Goal: Task Accomplishment & Management: Manage account settings

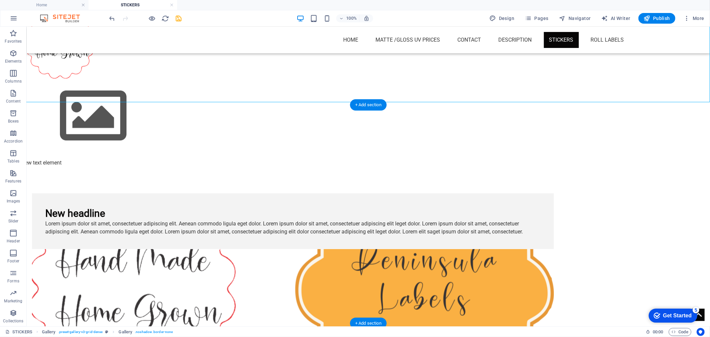
scroll to position [498, 0]
click at [433, 249] on figure at bounding box center [293, 289] width 522 height 80
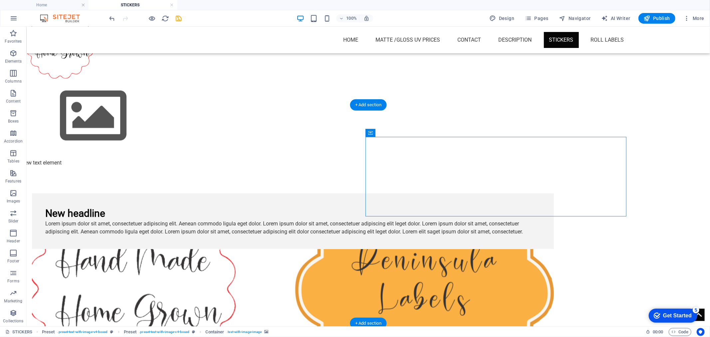
click at [433, 249] on figure at bounding box center [293, 289] width 522 height 80
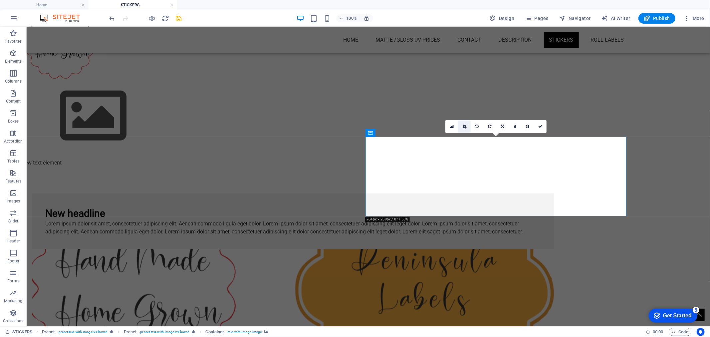
click at [461, 123] on link at bounding box center [464, 126] width 13 height 13
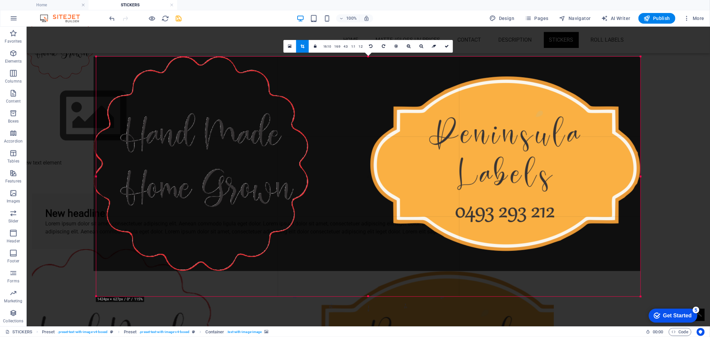
drag, startPoint x: 370, startPoint y: 284, endPoint x: 367, endPoint y: 310, distance: 25.9
click at [367, 296] on div "180 170 160 150 140 130 120 110 100 90 80 70 60 50 40 30 20 10 0 -10 -20 -30 -4…" at bounding box center [368, 177] width 545 height 240
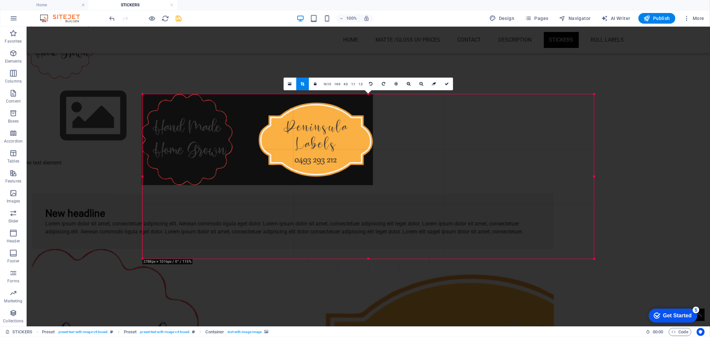
drag, startPoint x: 641, startPoint y: 285, endPoint x: 548, endPoint y: 235, distance: 105.5
click at [548, 235] on div "180 170 160 150 140 130 120 110 100 90 80 70 60 50 40 30 20 10 0 -10 -20 -30 -4…" at bounding box center [369, 176] width 452 height 164
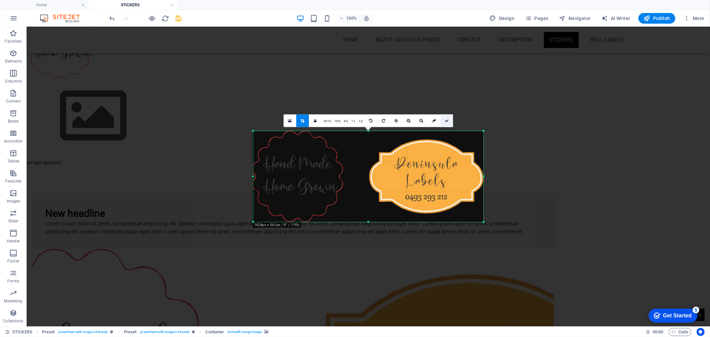
click at [447, 120] on icon at bounding box center [447, 121] width 4 height 4
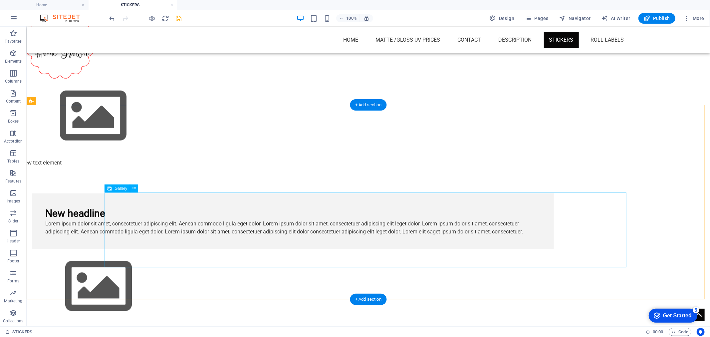
click at [165, 249] on img at bounding box center [98, 286] width 133 height 75
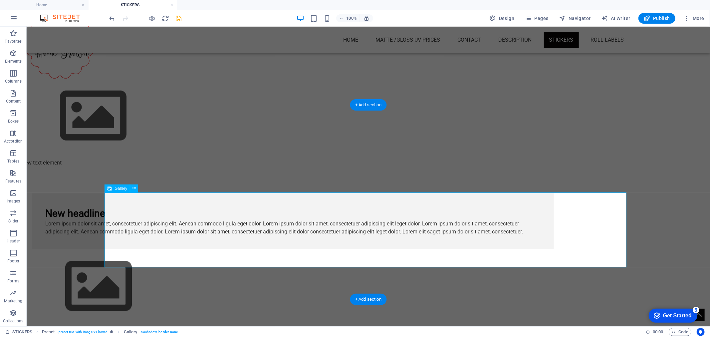
click at [165, 249] on img at bounding box center [98, 286] width 133 height 75
click at [153, 249] on img at bounding box center [98, 286] width 133 height 75
click at [137, 188] on button at bounding box center [134, 188] width 8 height 8
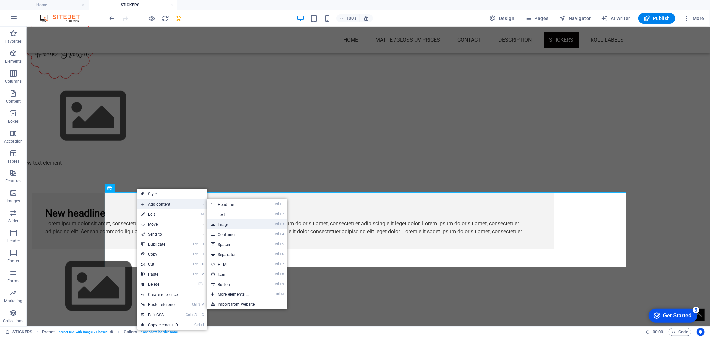
click at [226, 224] on link "Ctrl 3 Image" at bounding box center [234, 224] width 55 height 10
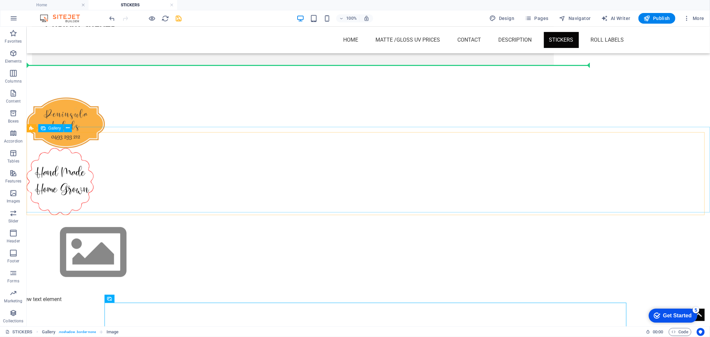
scroll to position [535, 0]
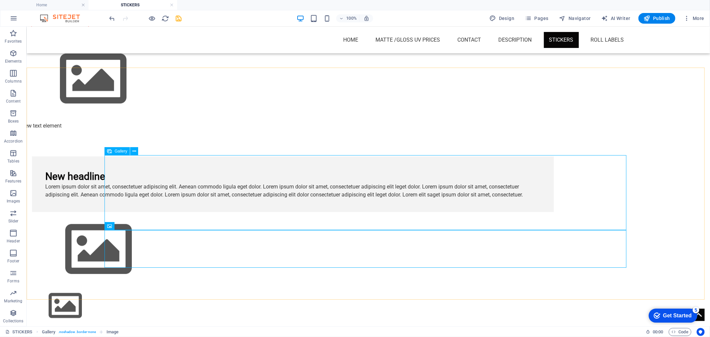
click at [165, 212] on img at bounding box center [98, 249] width 133 height 75
click at [9, 55] on icon "button" at bounding box center [13, 53] width 8 height 8
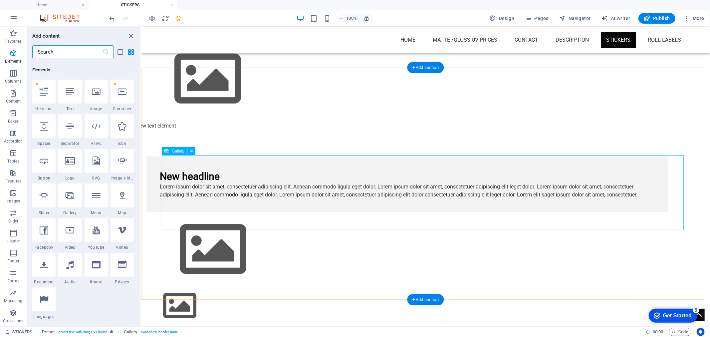
scroll to position [71, 0]
click at [192, 152] on icon at bounding box center [192, 151] width 4 height 7
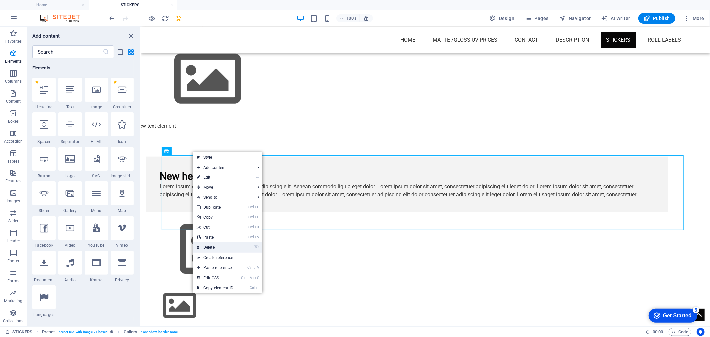
click at [212, 242] on link "⌦ Delete" at bounding box center [215, 247] width 45 height 10
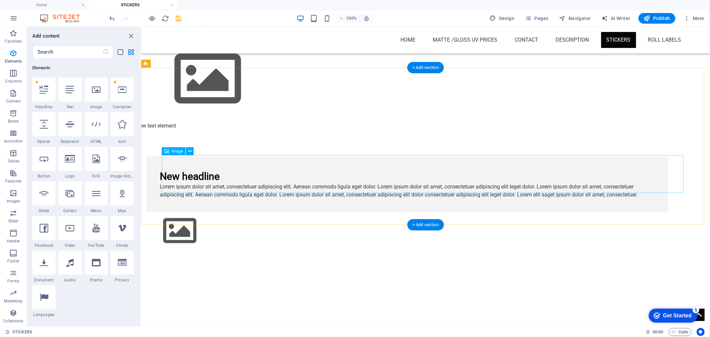
click at [195, 212] on figure at bounding box center [407, 231] width 522 height 38
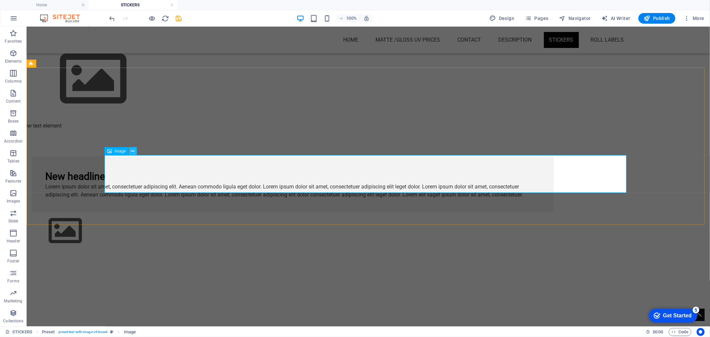
click at [131, 154] on icon at bounding box center [133, 151] width 4 height 7
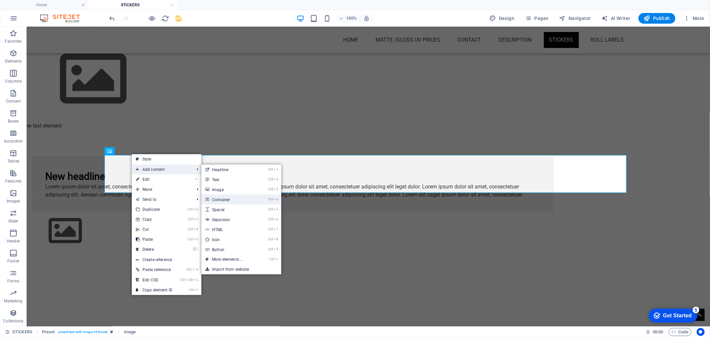
click at [216, 199] on link "Ctrl 4 Container" at bounding box center [228, 199] width 55 height 10
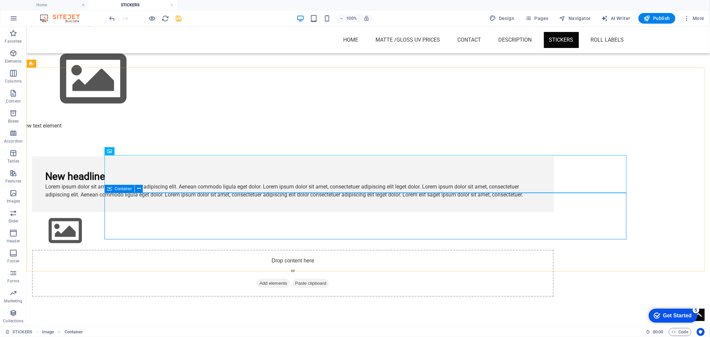
click at [290, 278] on span "Add elements" at bounding box center [273, 282] width 33 height 9
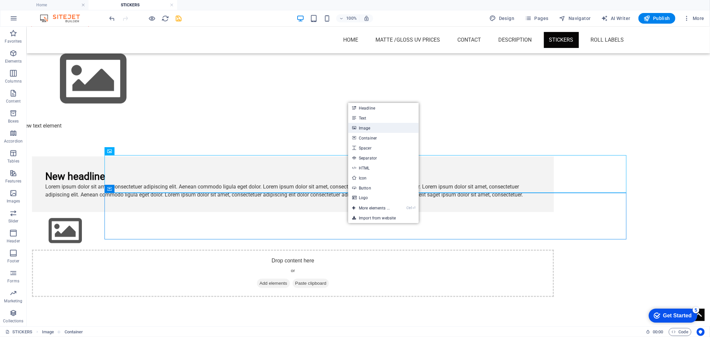
click at [365, 128] on link "Image" at bounding box center [383, 128] width 71 height 10
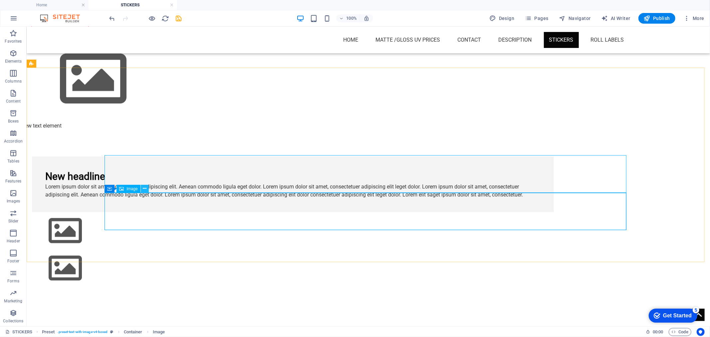
click at [144, 188] on icon at bounding box center [145, 188] width 4 height 7
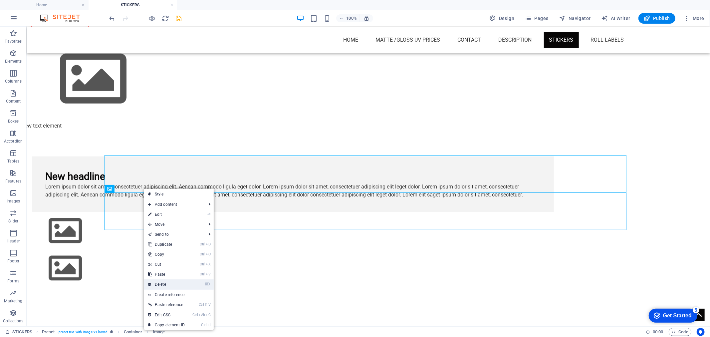
click at [158, 281] on link "⌦ Delete" at bounding box center [166, 284] width 45 height 10
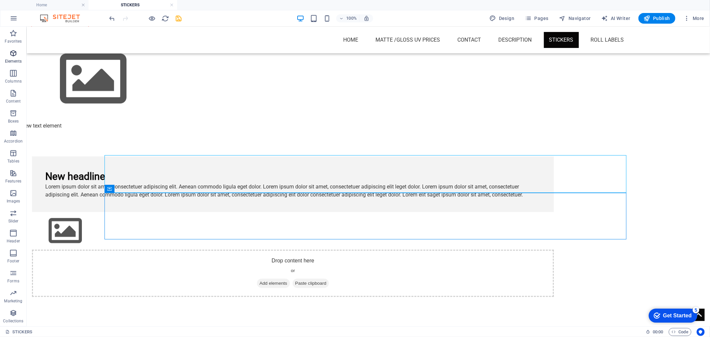
click at [11, 59] on p "Elements" at bounding box center [13, 61] width 17 height 5
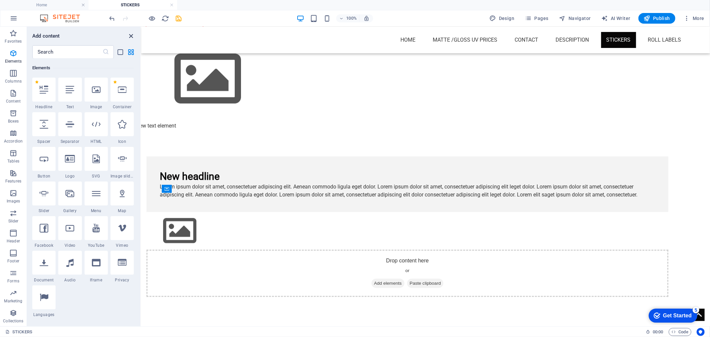
drag, startPoint x: 131, startPoint y: 35, endPoint x: 125, endPoint y: 29, distance: 9.4
click at [131, 35] on icon "close panel" at bounding box center [132, 36] width 8 height 8
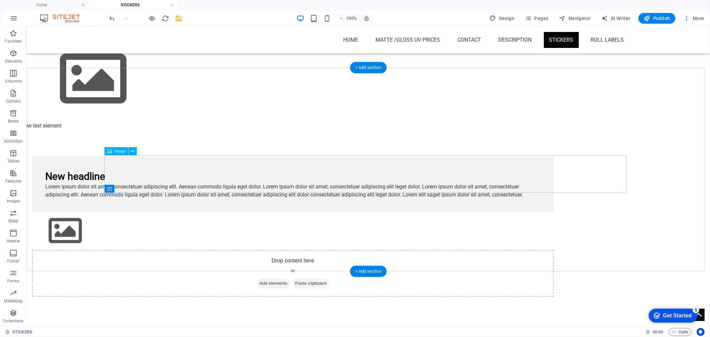
click at [141, 212] on figure at bounding box center [293, 231] width 522 height 38
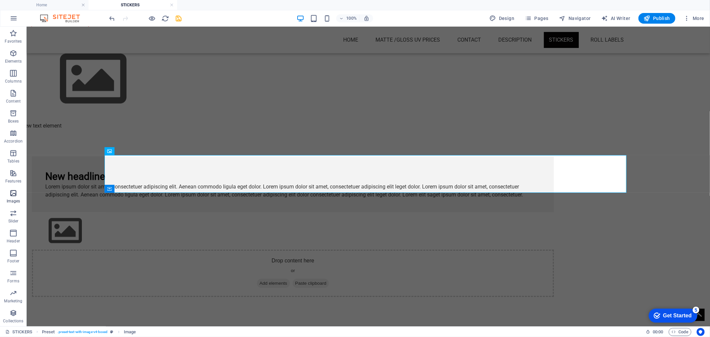
click at [14, 188] on button "Images" at bounding box center [13, 196] width 27 height 20
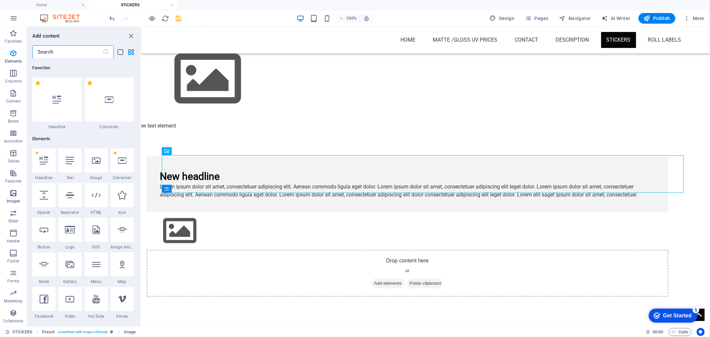
scroll to position [3375, 0]
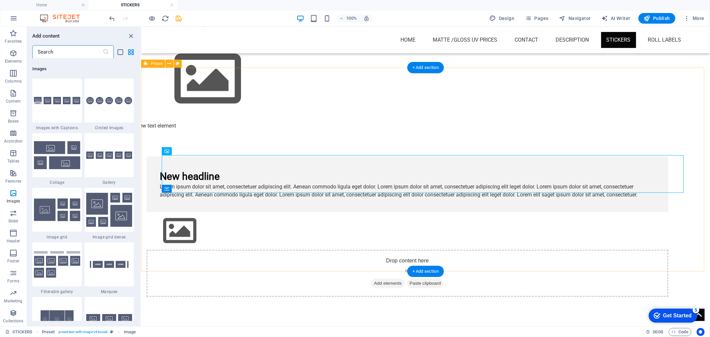
click at [236, 255] on div "New headline Lorem ipsum dolor sit amet, consectetuer adipiscing elit. Aenean c…" at bounding box center [425, 226] width 569 height 204
click at [195, 212] on figure at bounding box center [407, 231] width 522 height 38
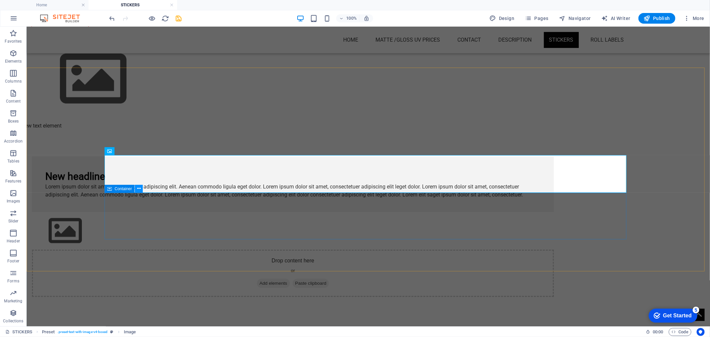
click at [139, 190] on icon at bounding box center [139, 188] width 4 height 7
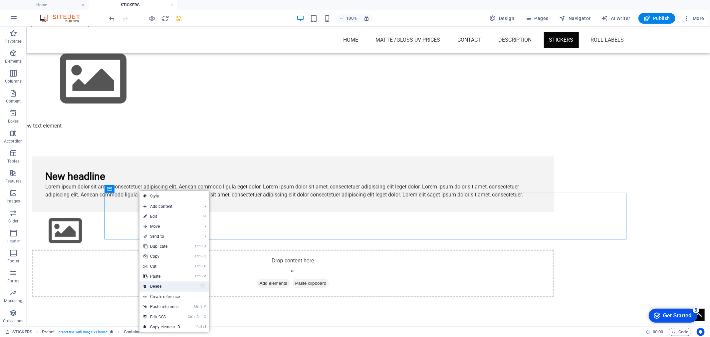
click at [182, 287] on link "⌦ Delete" at bounding box center [162, 286] width 45 height 10
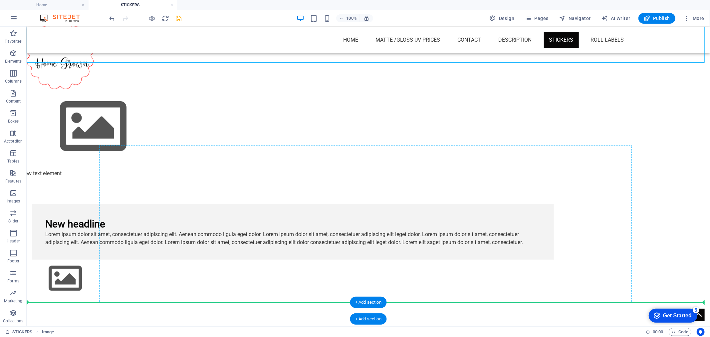
scroll to position [497, 0]
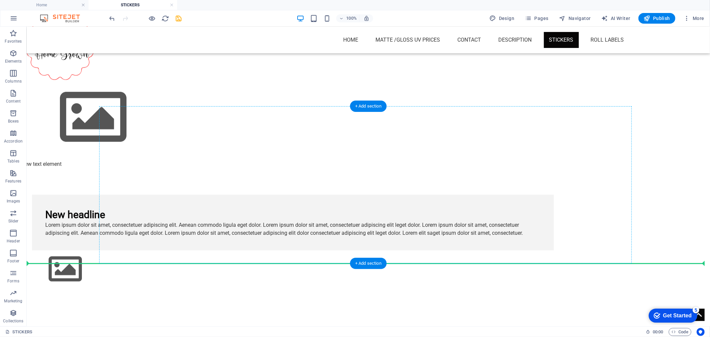
drag, startPoint x: 78, startPoint y: 121, endPoint x: 195, endPoint y: 221, distance: 154.4
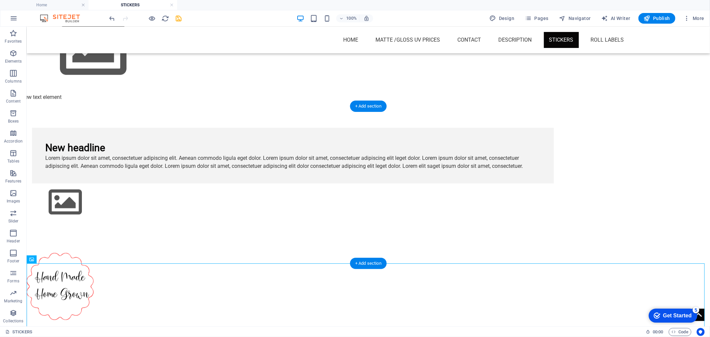
scroll to position [430, 0]
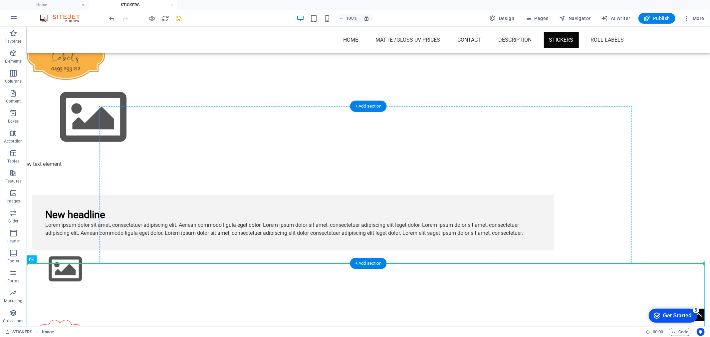
drag, startPoint x: 66, startPoint y: 285, endPoint x: 125, endPoint y: 211, distance: 94.3
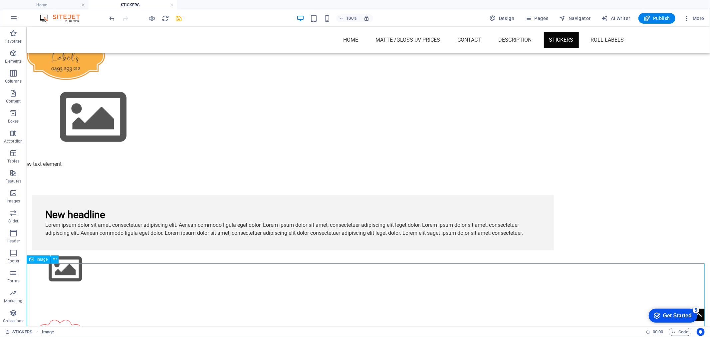
scroll to position [430, 0]
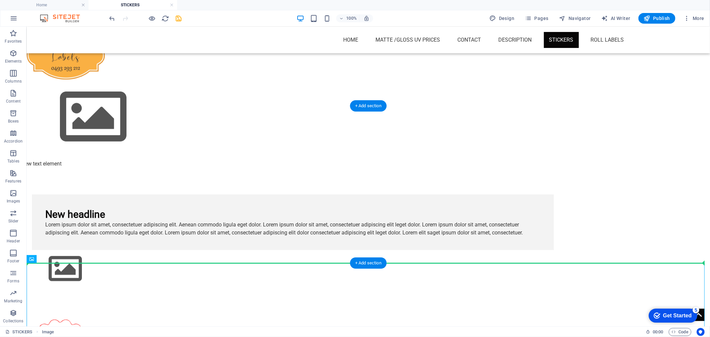
drag, startPoint x: 68, startPoint y: 284, endPoint x: 148, endPoint y: 234, distance: 94.0
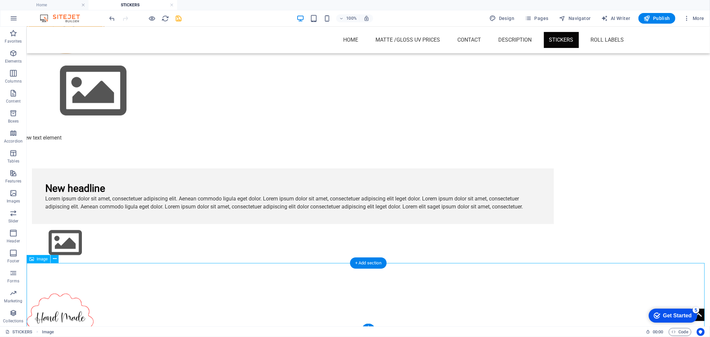
scroll to position [467, 0]
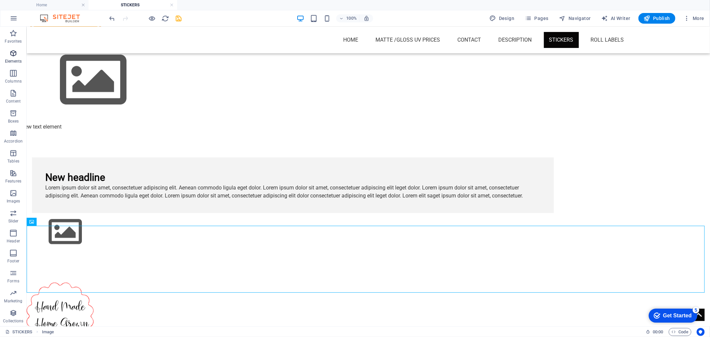
click at [11, 55] on icon "button" at bounding box center [13, 53] width 8 height 8
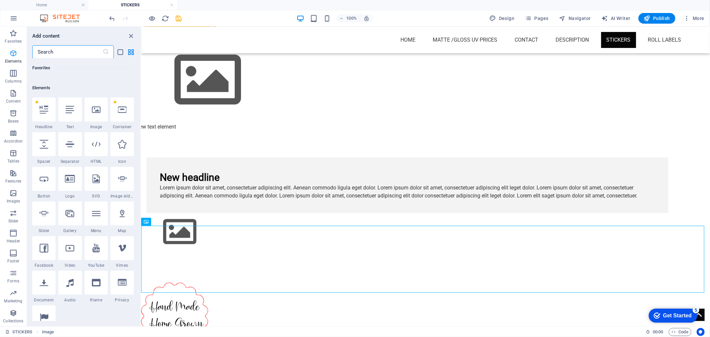
scroll to position [71, 0]
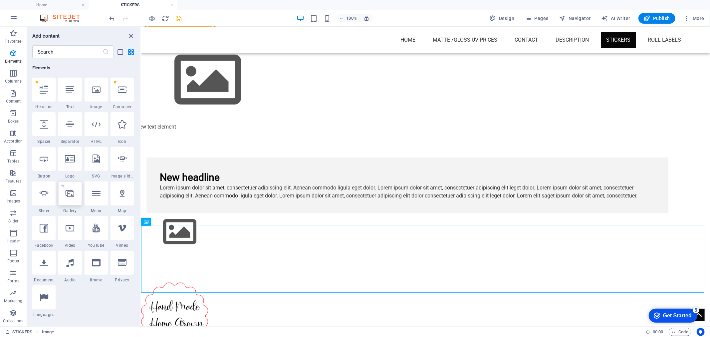
click at [71, 196] on icon at bounding box center [70, 193] width 9 height 9
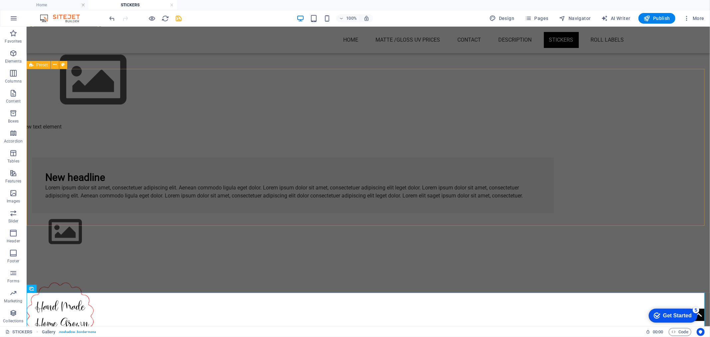
click at [531, 125] on div "New headline Lorem ipsum dolor sit amet, consectetuer adipiscing elit. Aenean c…" at bounding box center [368, 203] width 684 height 157
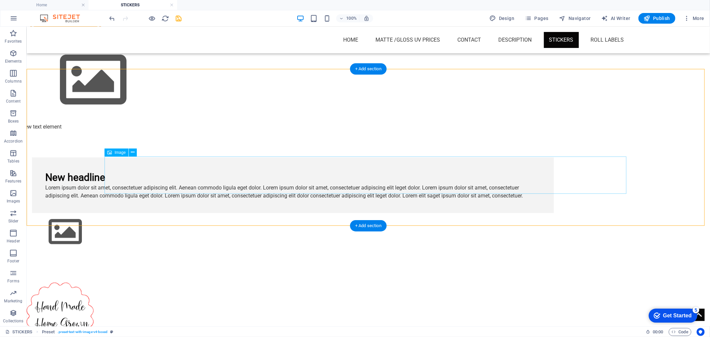
click at [125, 213] on figure at bounding box center [293, 232] width 522 height 38
click at [135, 155] on button at bounding box center [133, 153] width 8 height 8
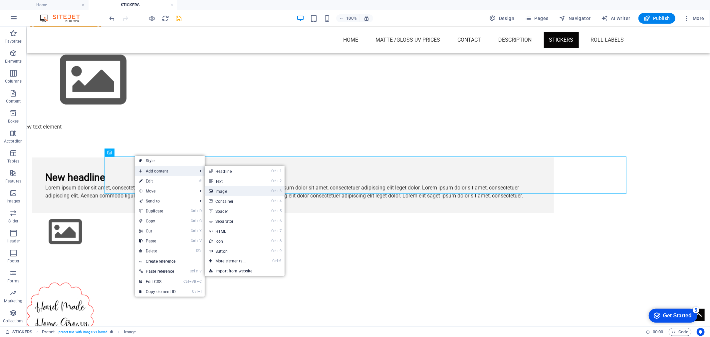
click at [224, 191] on link "Ctrl 3 Image" at bounding box center [232, 191] width 55 height 10
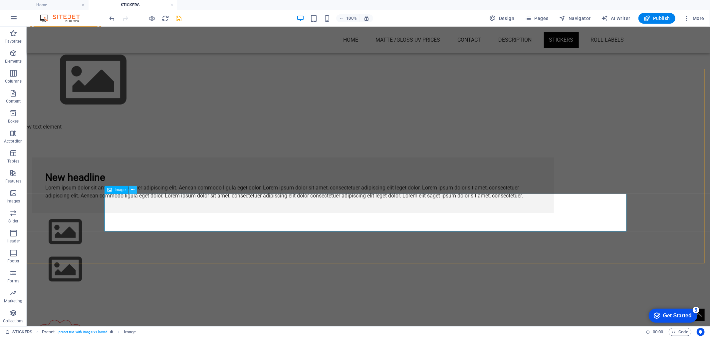
click at [131, 190] on icon at bounding box center [133, 189] width 4 height 7
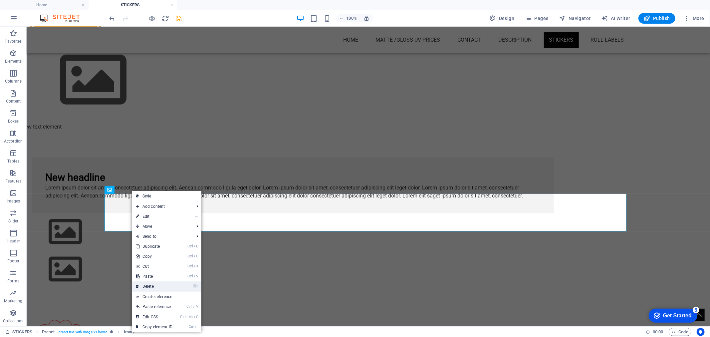
drag, startPoint x: 159, startPoint y: 285, endPoint x: 132, endPoint y: 257, distance: 38.6
click at [159, 285] on link "⌦ Delete" at bounding box center [154, 286] width 45 height 10
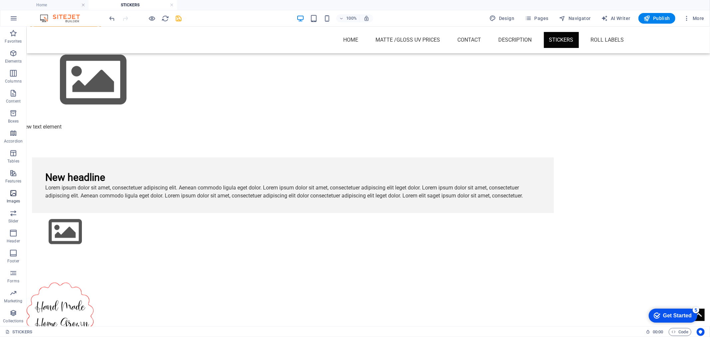
click at [15, 200] on p "Images" at bounding box center [14, 200] width 14 height 5
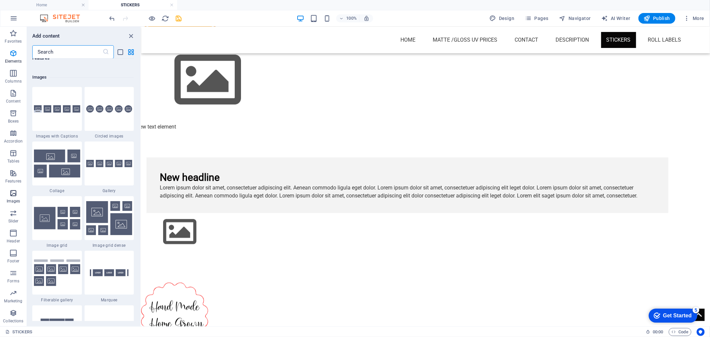
scroll to position [3375, 0]
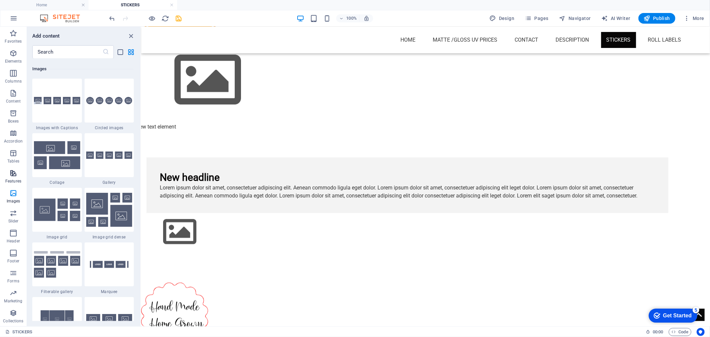
click at [15, 168] on button "Features" at bounding box center [13, 176] width 27 height 20
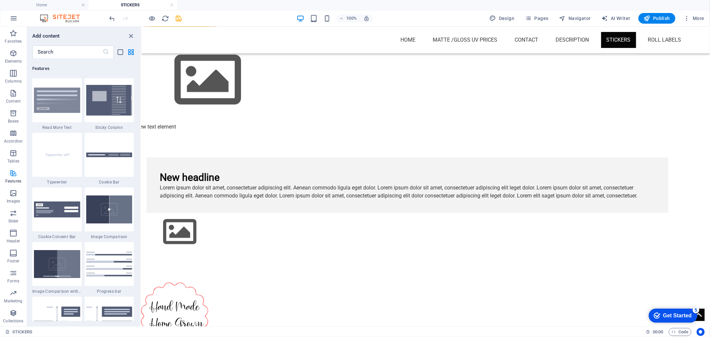
scroll to position [2595, 0]
click at [14, 109] on icon "button" at bounding box center [13, 113] width 8 height 8
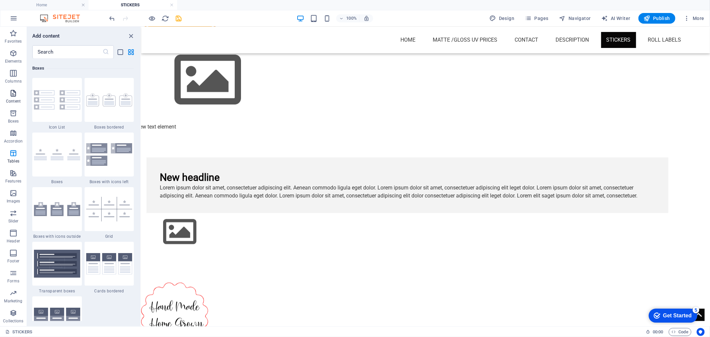
click at [14, 102] on p "Content" at bounding box center [13, 101] width 15 height 5
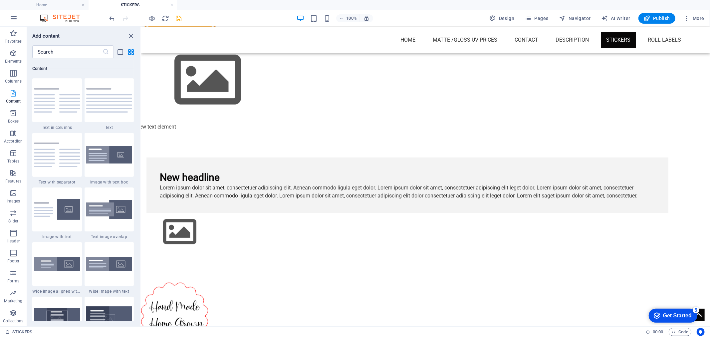
scroll to position [1164, 0]
click at [15, 77] on icon "button" at bounding box center [13, 73] width 8 height 8
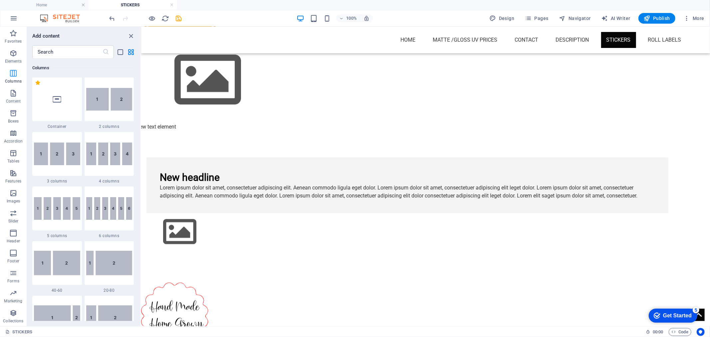
scroll to position [330, 0]
click at [13, 56] on icon "button" at bounding box center [13, 53] width 8 height 8
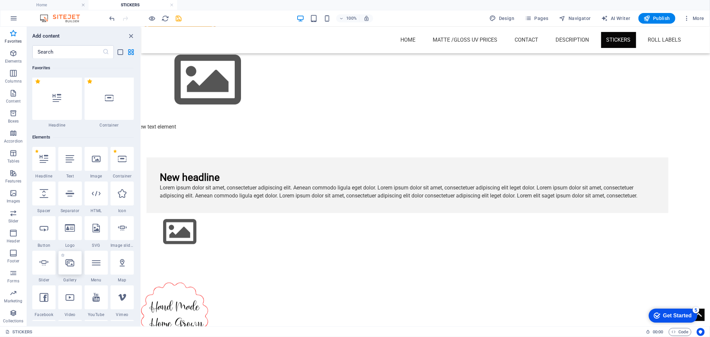
scroll to position [0, 0]
click at [11, 39] on p "Favorites" at bounding box center [13, 41] width 17 height 5
click at [14, 32] on icon "button" at bounding box center [13, 33] width 8 height 8
click at [11, 21] on icon "button" at bounding box center [14, 18] width 8 height 8
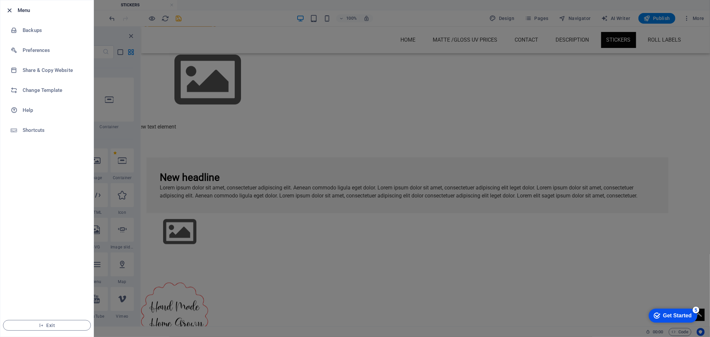
click at [10, 9] on icon "button" at bounding box center [10, 11] width 8 height 8
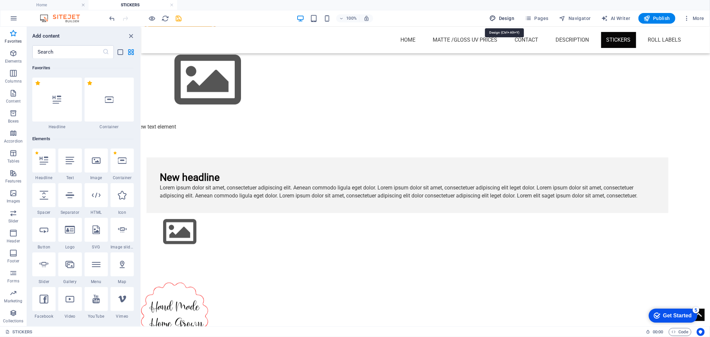
drag, startPoint x: 497, startPoint y: 14, endPoint x: 74, endPoint y: 100, distance: 431.3
click at [496, 14] on button "Design" at bounding box center [502, 18] width 30 height 11
select select "px"
select select "500"
select select "px"
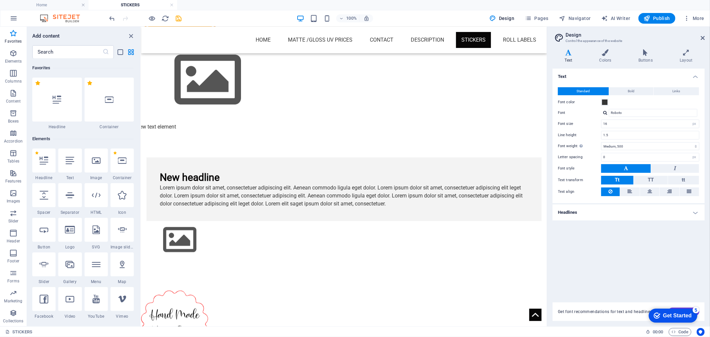
scroll to position [478, 0]
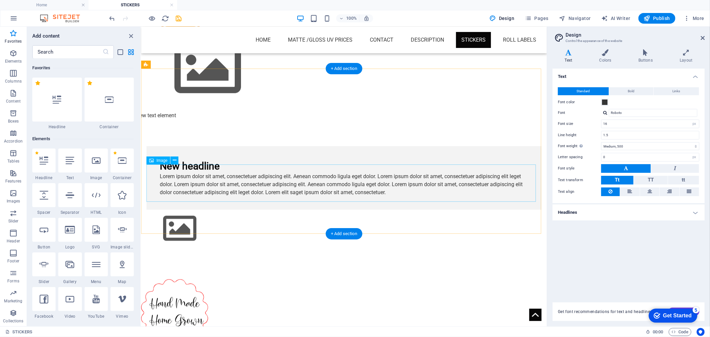
click at [176, 209] on figure at bounding box center [343, 228] width 395 height 38
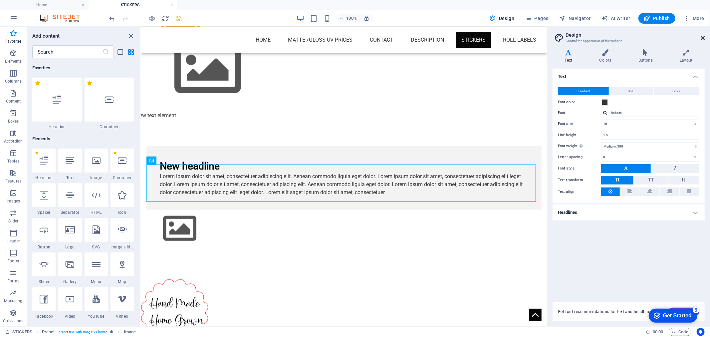
click at [701, 36] on icon at bounding box center [703, 37] width 4 height 5
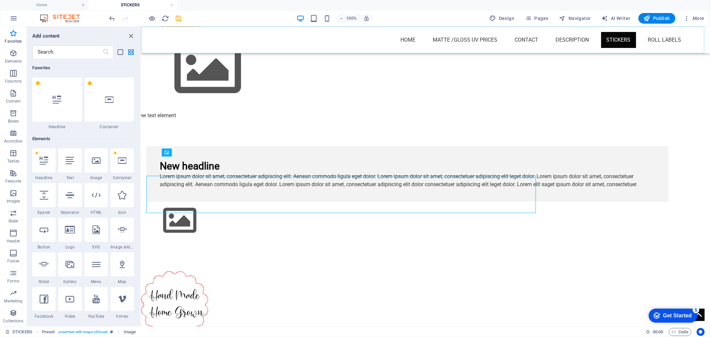
scroll to position [467, 0]
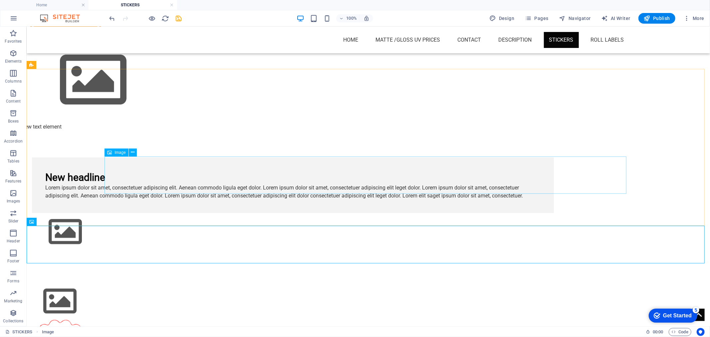
click at [143, 213] on figure at bounding box center [293, 232] width 522 height 38
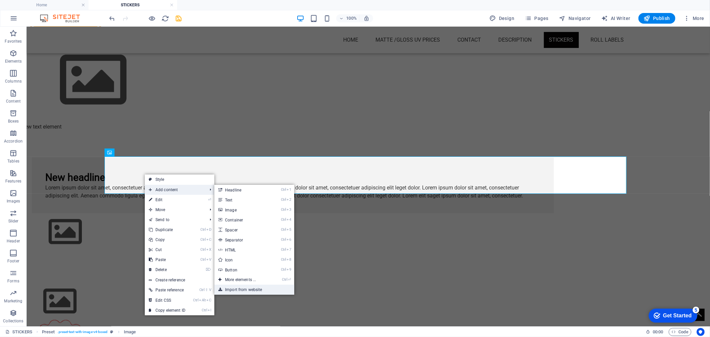
drag, startPoint x: 228, startPoint y: 288, endPoint x: 202, endPoint y: 262, distance: 37.4
click at [228, 288] on link "Import from website" at bounding box center [254, 290] width 80 height 10
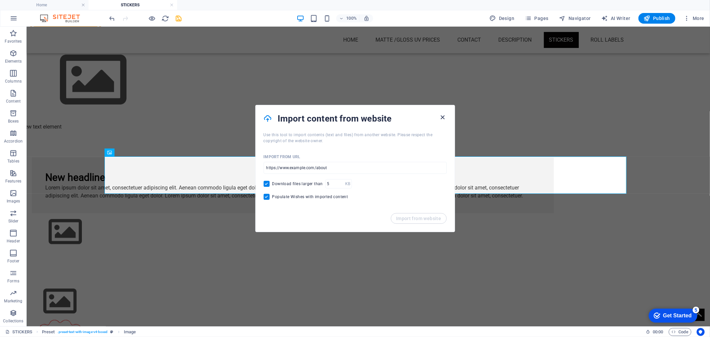
click at [444, 115] on icon "button" at bounding box center [443, 118] width 8 height 8
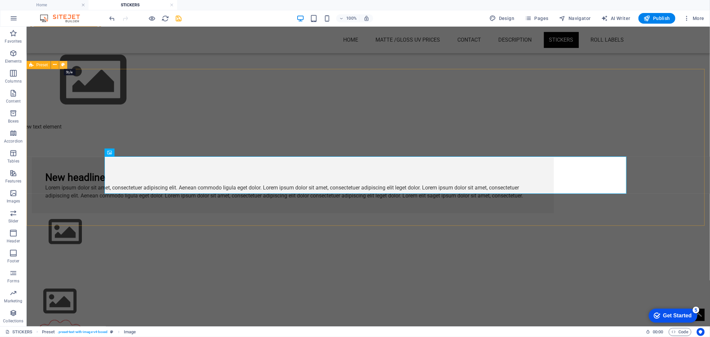
click at [61, 67] on button at bounding box center [63, 65] width 8 height 8
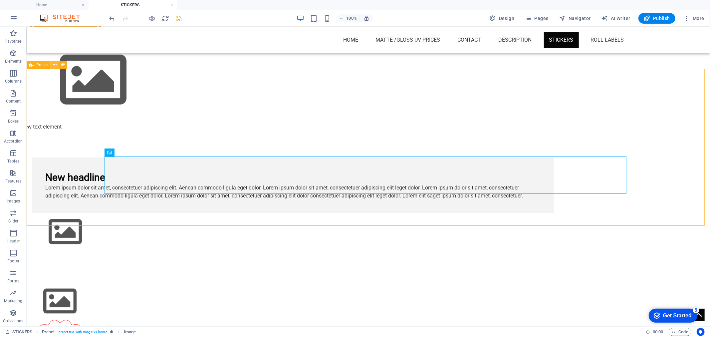
click at [56, 65] on icon at bounding box center [55, 64] width 4 height 7
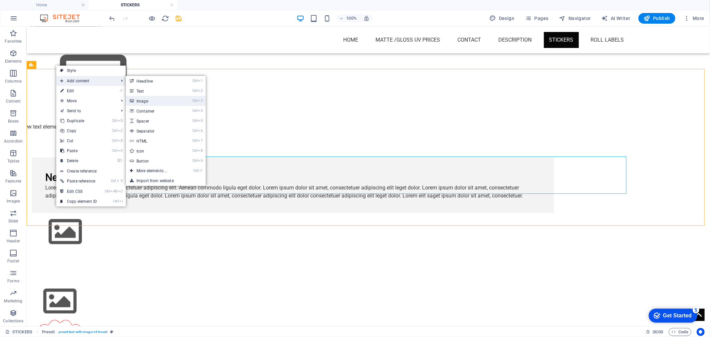
click at [149, 99] on link "Ctrl 3 Image" at bounding box center [153, 101] width 55 height 10
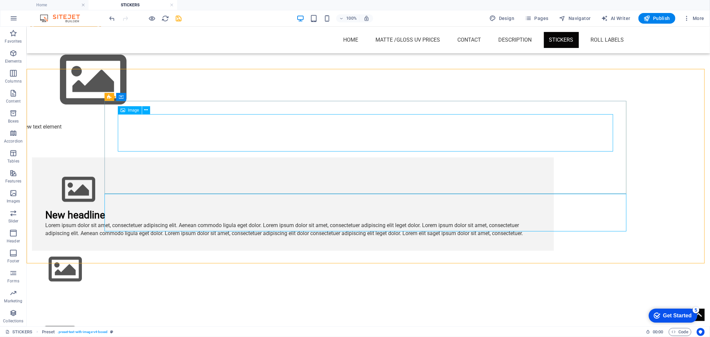
click at [155, 170] on figure at bounding box center [292, 189] width 495 height 38
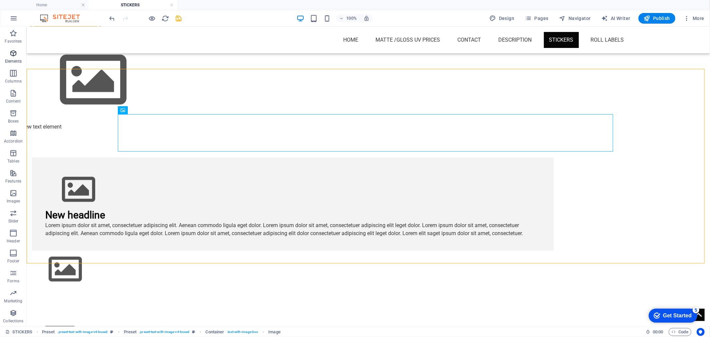
click at [10, 49] on icon "button" at bounding box center [13, 53] width 8 height 8
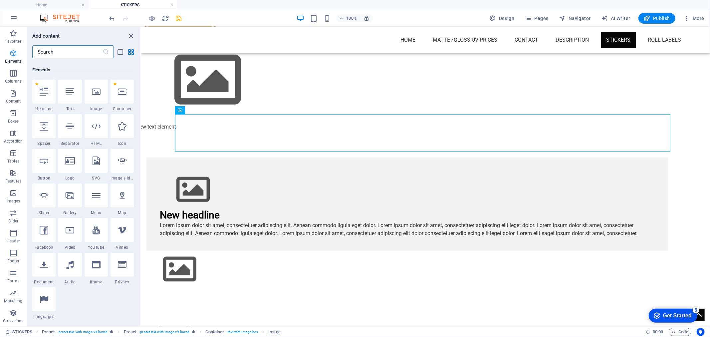
scroll to position [71, 0]
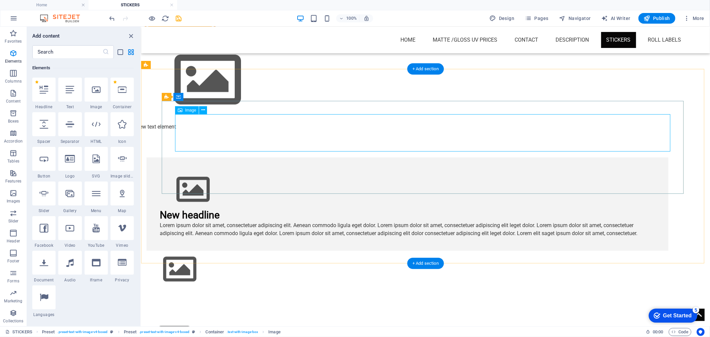
click at [206, 170] on figure at bounding box center [406, 189] width 495 height 38
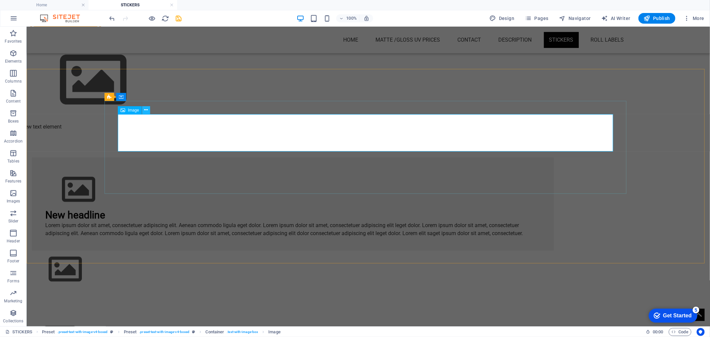
click at [145, 111] on icon at bounding box center [146, 110] width 4 height 7
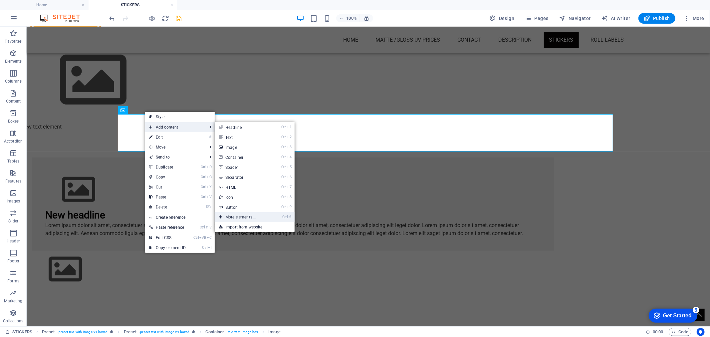
click at [245, 217] on link "Ctrl ⏎ More elements ..." at bounding box center [242, 217] width 55 height 10
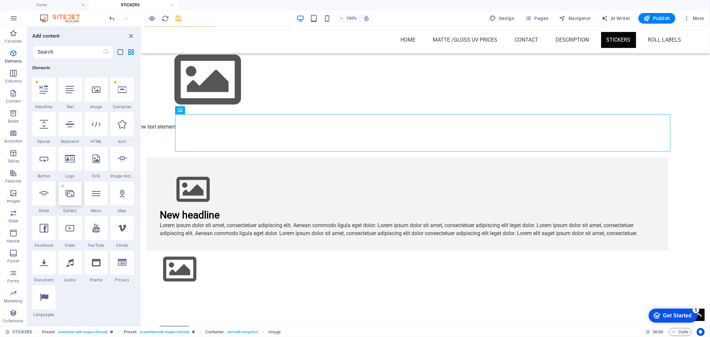
click at [72, 199] on div at bounding box center [69, 193] width 23 height 24
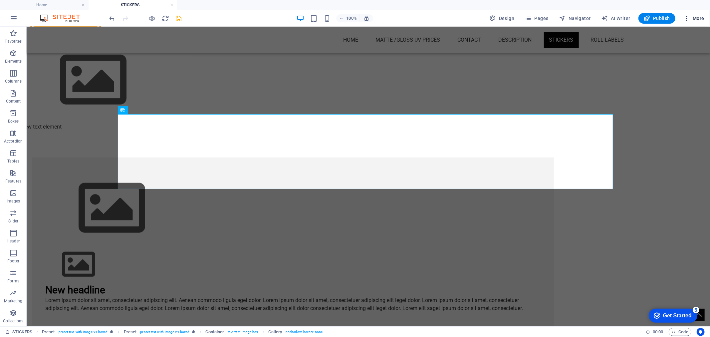
click at [686, 20] on icon "button" at bounding box center [687, 18] width 7 height 7
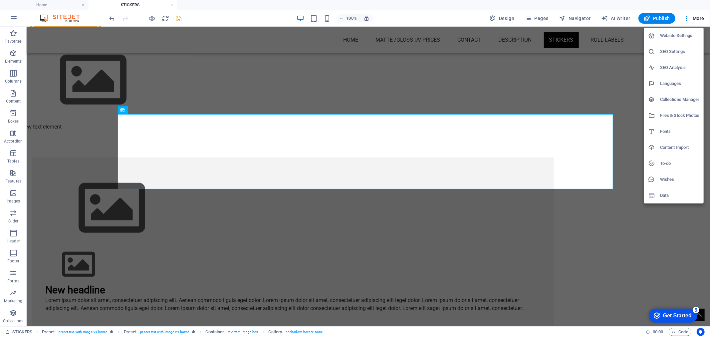
click at [677, 109] on li "Files & Stock Photos" at bounding box center [674, 116] width 60 height 16
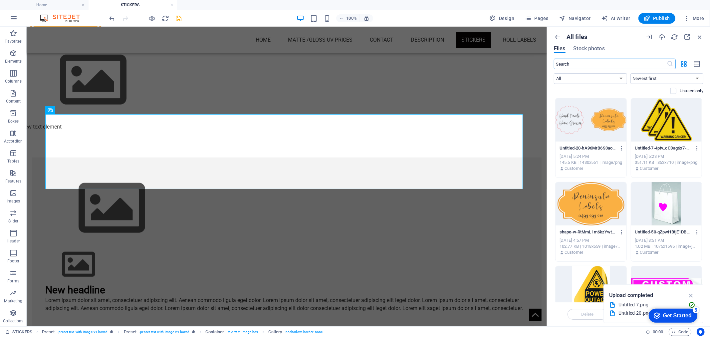
click at [584, 126] on div at bounding box center [591, 119] width 71 height 43
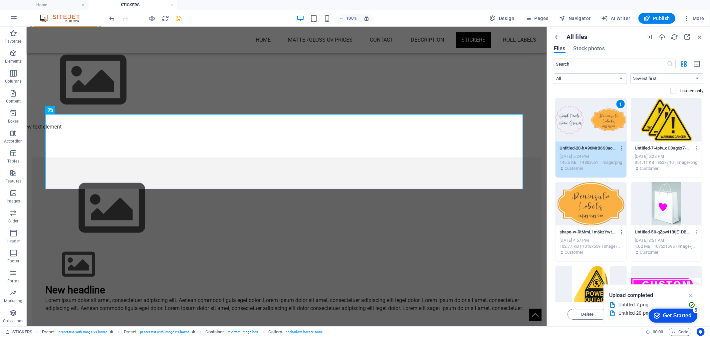
click at [584, 126] on div "1" at bounding box center [591, 119] width 71 height 43
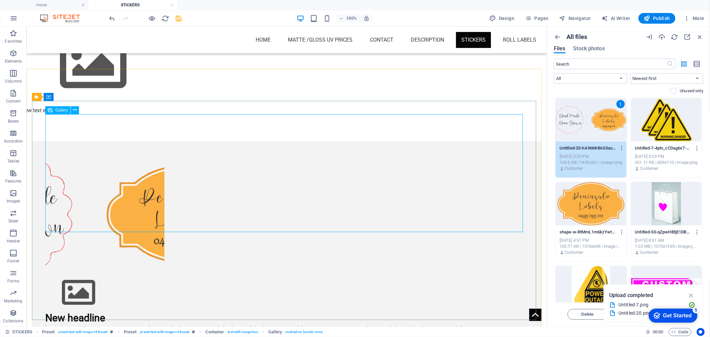
scroll to position [467, 0]
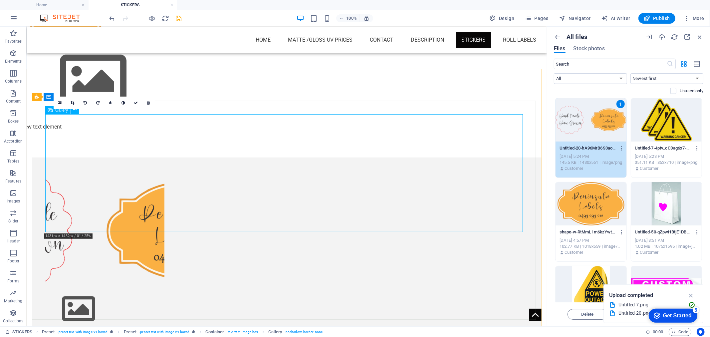
click at [155, 169] on li at bounding box center [104, 229] width 121 height 121
click at [148, 102] on icon at bounding box center [148, 103] width 3 height 4
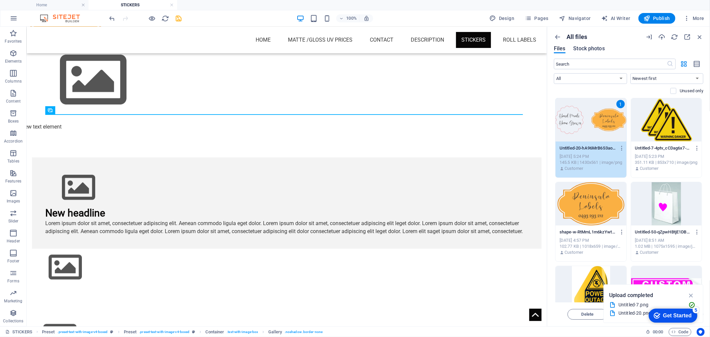
click at [579, 48] on span "Stock photos" at bounding box center [589, 49] width 31 height 8
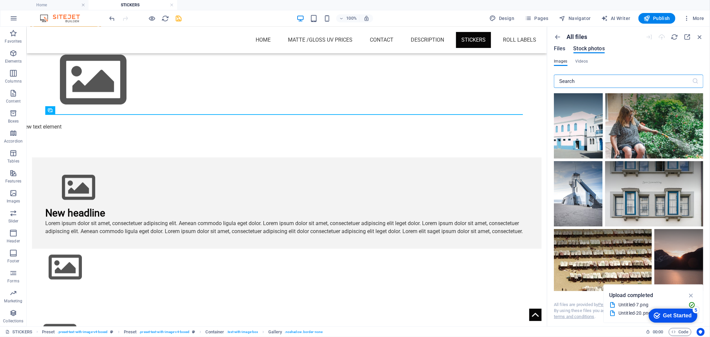
click at [563, 48] on span "Files" at bounding box center [560, 49] width 12 height 8
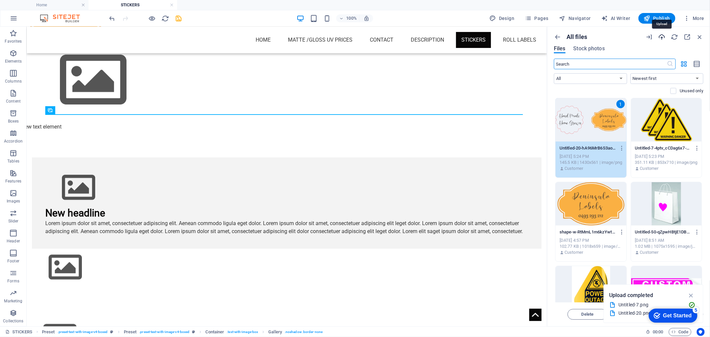
click at [659, 37] on icon "button" at bounding box center [661, 36] width 7 height 7
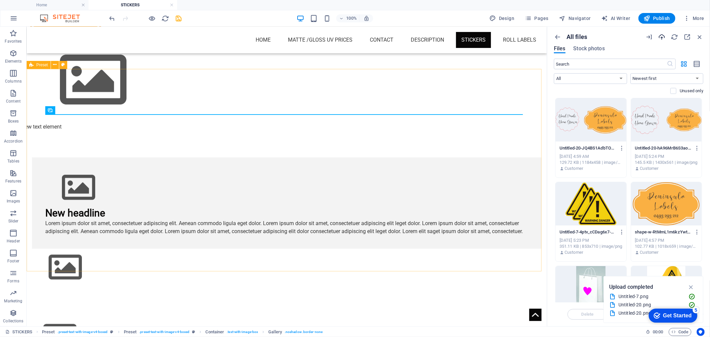
click at [165, 125] on div "New headline Lorem ipsum dolor sit amet, consectetuer adipiscing elit. Aenean c…" at bounding box center [286, 221] width 520 height 192
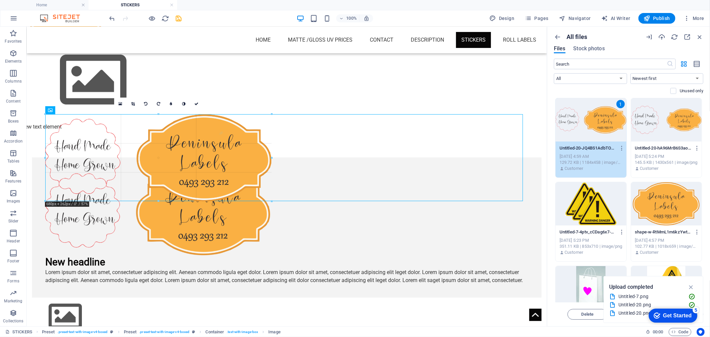
drag, startPoint x: 523, startPoint y: 300, endPoint x: 261, endPoint y: 201, distance: 280.4
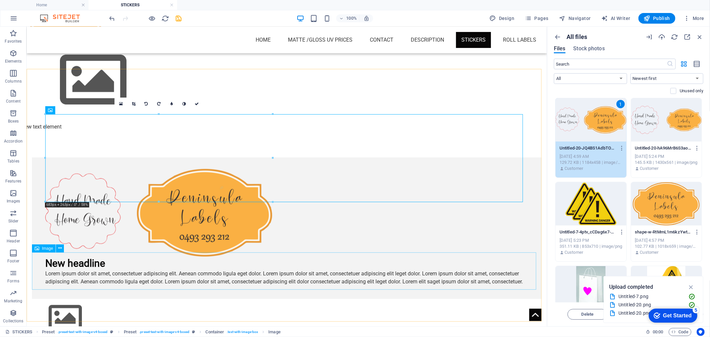
click at [315, 299] on figure at bounding box center [287, 318] width 510 height 38
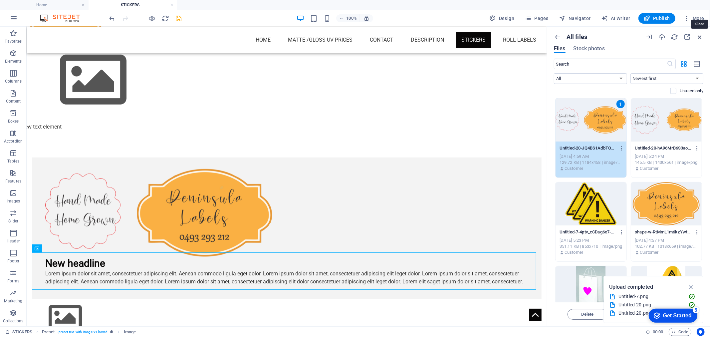
click at [698, 35] on icon "button" at bounding box center [699, 36] width 7 height 7
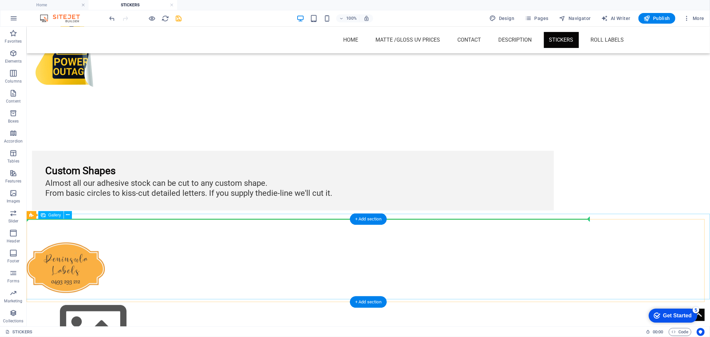
scroll to position [208, 0]
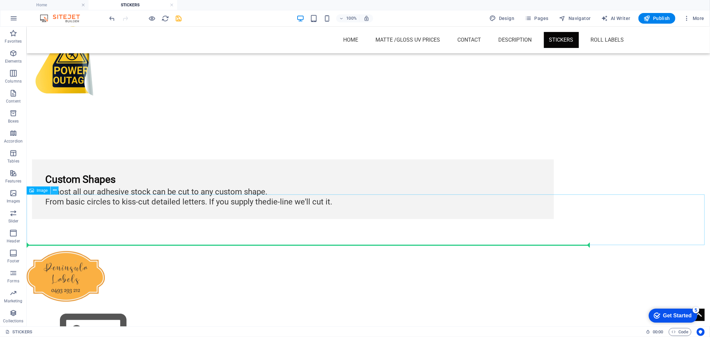
click at [55, 189] on icon at bounding box center [55, 190] width 4 height 7
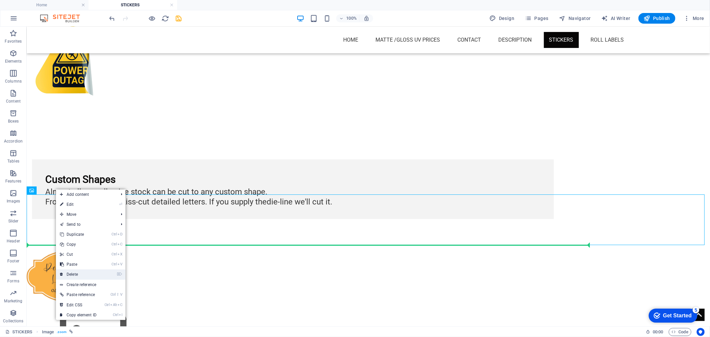
click at [68, 274] on link "⌦ Delete" at bounding box center [78, 274] width 45 height 10
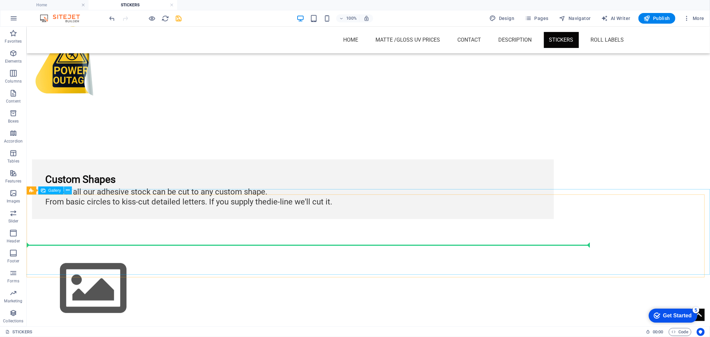
click at [67, 190] on icon at bounding box center [68, 190] width 4 height 7
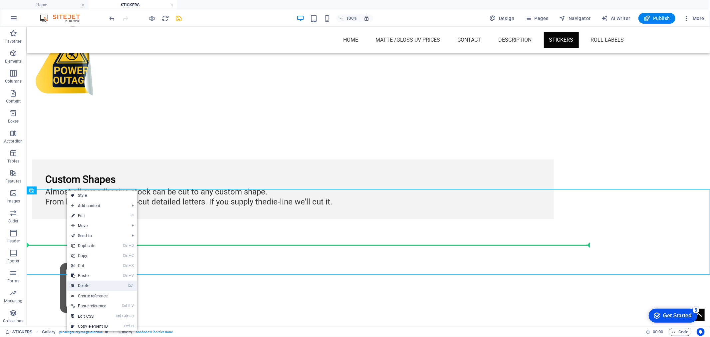
drag, startPoint x: 89, startPoint y: 285, endPoint x: 62, endPoint y: 258, distance: 37.9
click at [89, 285] on link "⌦ Delete" at bounding box center [89, 286] width 45 height 10
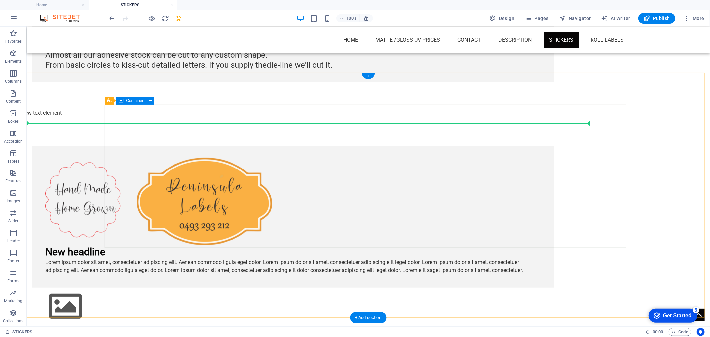
scroll to position [356, 0]
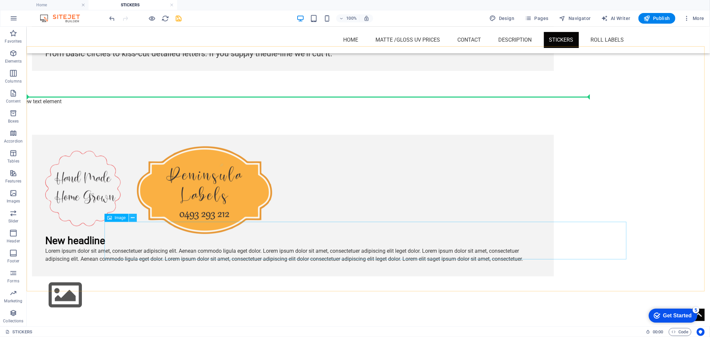
click at [133, 217] on icon at bounding box center [133, 217] width 4 height 7
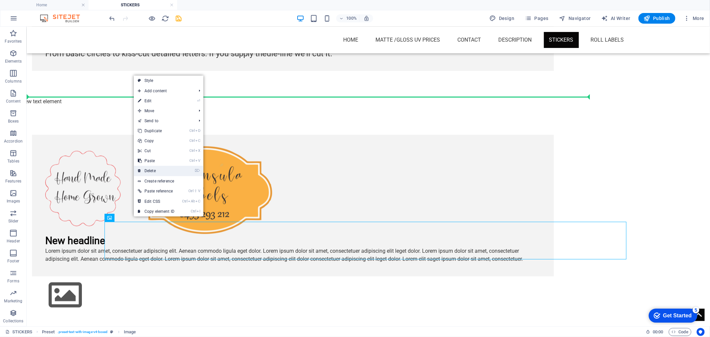
click at [153, 168] on link "⌦ Delete" at bounding box center [156, 171] width 45 height 10
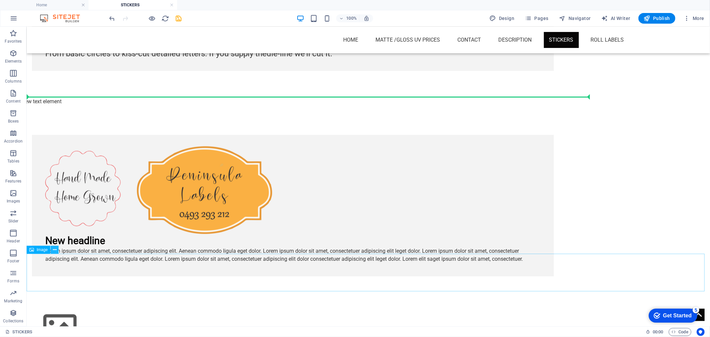
click at [55, 251] on icon at bounding box center [55, 249] width 4 height 7
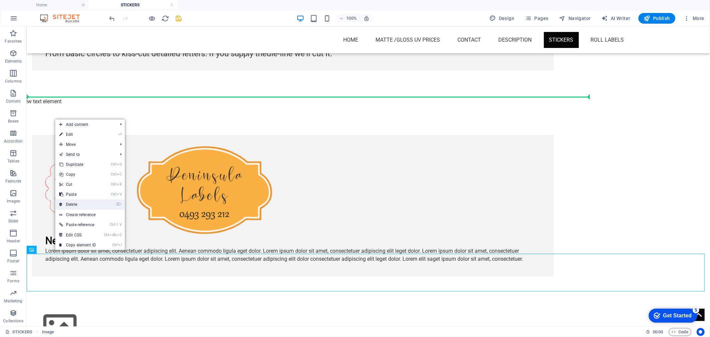
click at [76, 201] on link "⌦ Delete" at bounding box center [77, 204] width 45 height 10
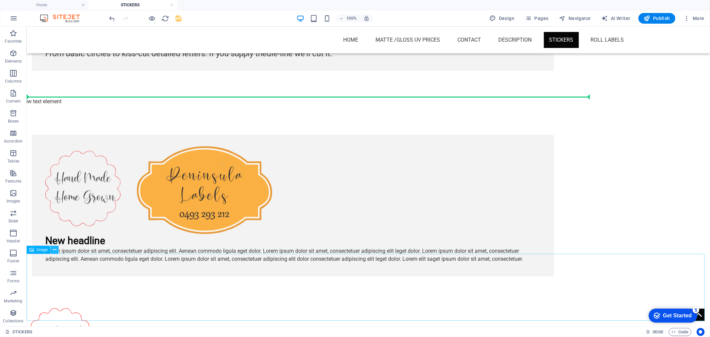
click at [57, 250] on button at bounding box center [55, 250] width 8 height 8
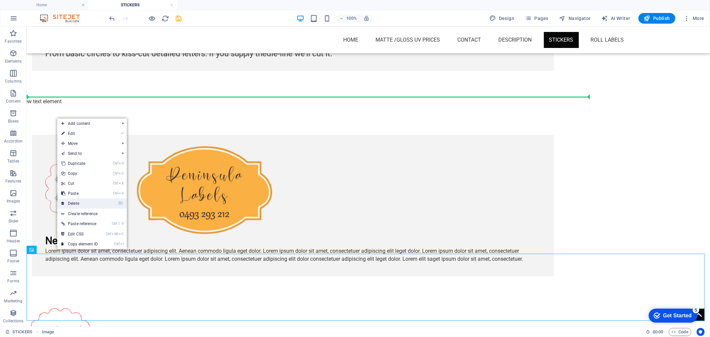
click at [77, 204] on link "⌦ Delete" at bounding box center [79, 203] width 45 height 10
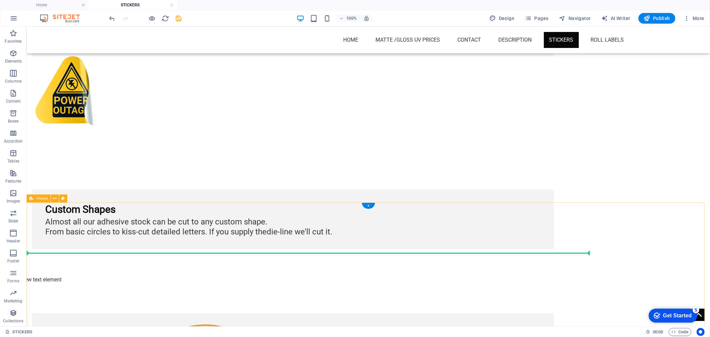
scroll to position [171, 0]
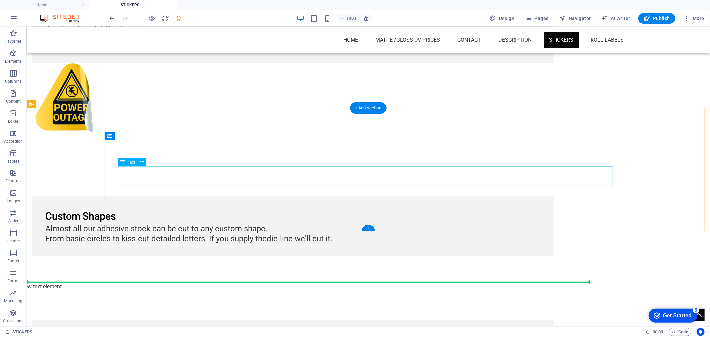
click at [127, 222] on div "Almost all our adhesive stock can be cut to any custom shape. From basic circle…" at bounding box center [292, 232] width 495 height 20
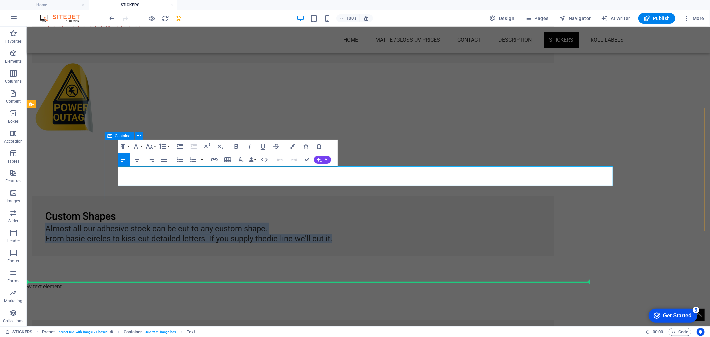
drag, startPoint x: 421, startPoint y: 183, endPoint x: 130, endPoint y: 168, distance: 291.4
click at [119, 222] on div "Almost all our adhesive stock can be cut to any custom shape. From basic circle…" at bounding box center [292, 232] width 495 height 20
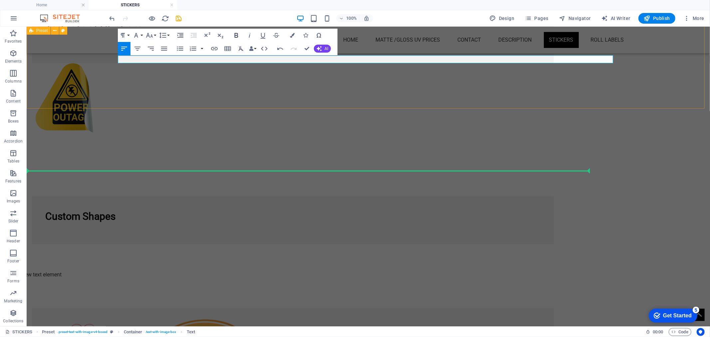
scroll to position [282, 0]
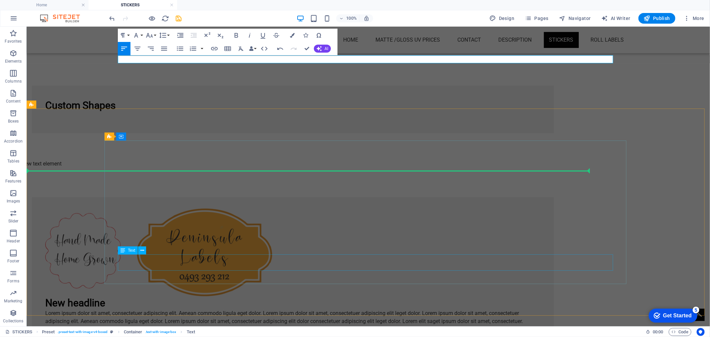
click at [167, 309] on div "Lorem ipsum dolor sit amet, consectetuer adipiscing elit. Aenean commodo ligula…" at bounding box center [292, 317] width 495 height 16
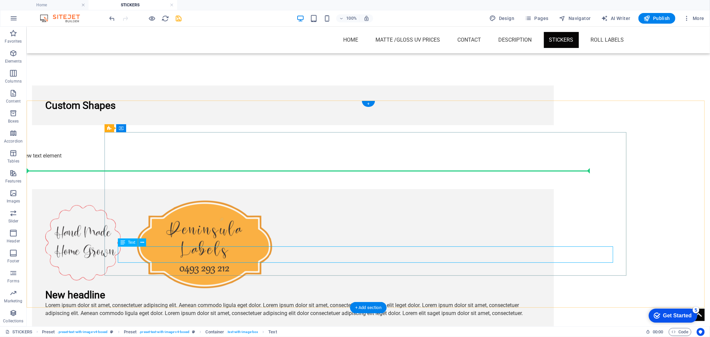
click at [120, 301] on div "Lorem ipsum dolor sit amet, consectetuer adipiscing elit. Aenean commodo ligula…" at bounding box center [292, 309] width 495 height 16
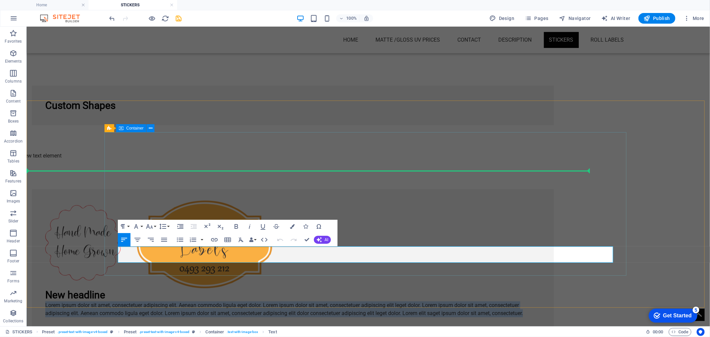
drag, startPoint x: 119, startPoint y: 251, endPoint x: 611, endPoint y: 266, distance: 492.4
click at [554, 266] on div "New headline Lorem ipsum dolor sit amet, consectetuer adipiscing elit. Aenean c…" at bounding box center [293, 260] width 522 height 142
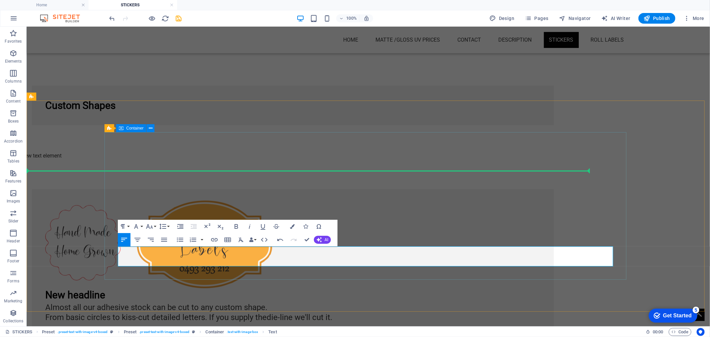
click at [399, 189] on div "New headline Almost all our adhesive stock can be cut to any custom shape. From…" at bounding box center [293, 262] width 522 height 146
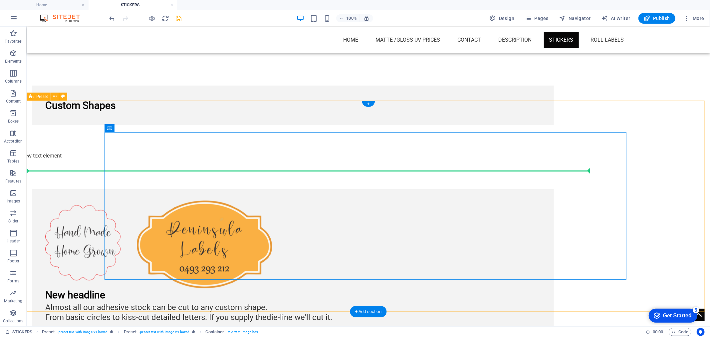
click at [87, 170] on div "New headline Almost all our adhesive stock can be cut to any custom shape. From…" at bounding box center [368, 261] width 684 height 209
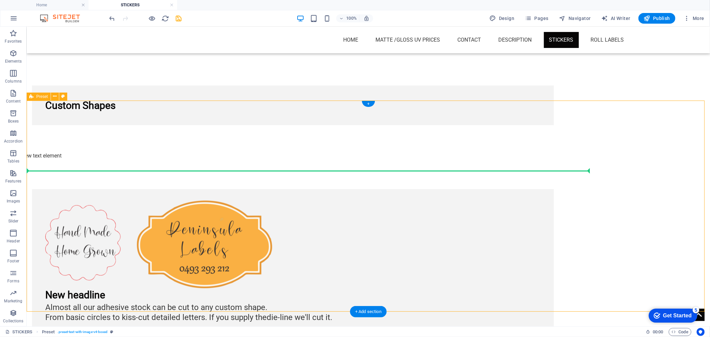
click at [34, 171] on div "New headline Almost all our adhesive stock can be cut to any custom shape. From…" at bounding box center [368, 261] width 684 height 209
drag, startPoint x: 29, startPoint y: 170, endPoint x: 37, endPoint y: 162, distance: 11.8
click at [37, 162] on div "New headline Almost all our adhesive stock can be cut to any custom shape. From…" at bounding box center [368, 261] width 684 height 209
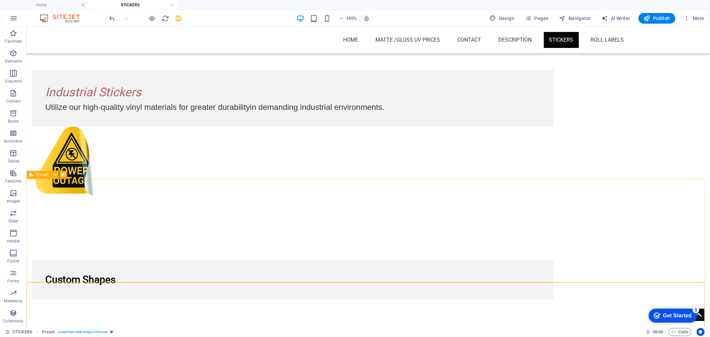
scroll to position [97, 0]
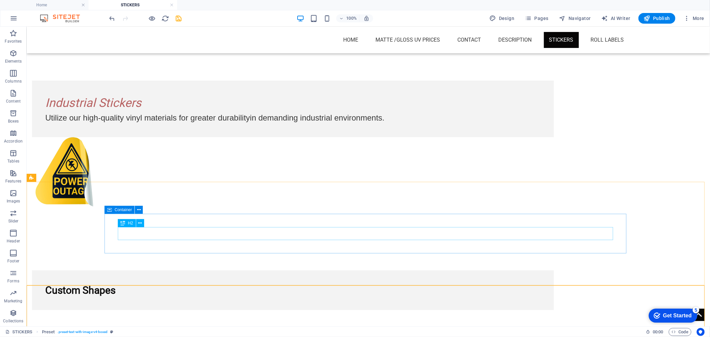
click at [138, 283] on div "Custom Shapes" at bounding box center [292, 289] width 495 height 13
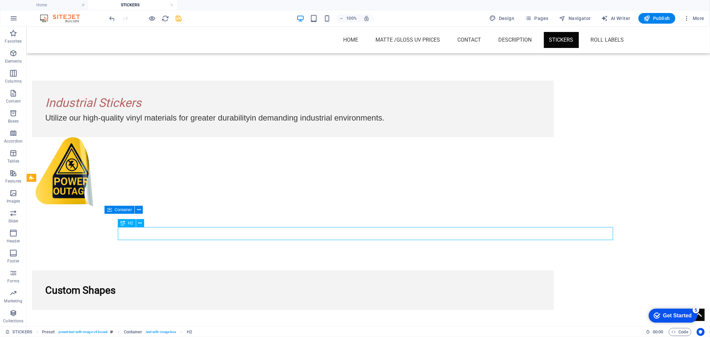
click at [138, 283] on div "Custom Shapes" at bounding box center [292, 289] width 495 height 13
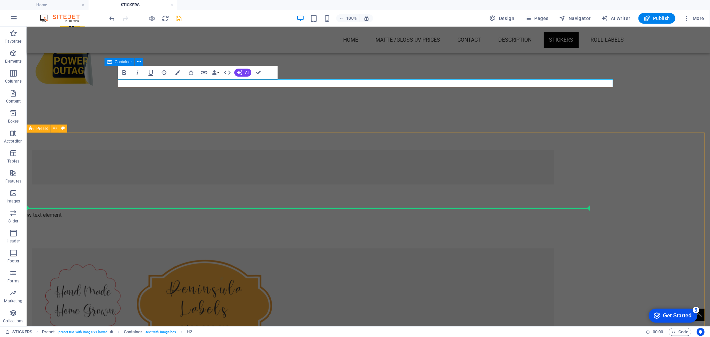
scroll to position [245, 0]
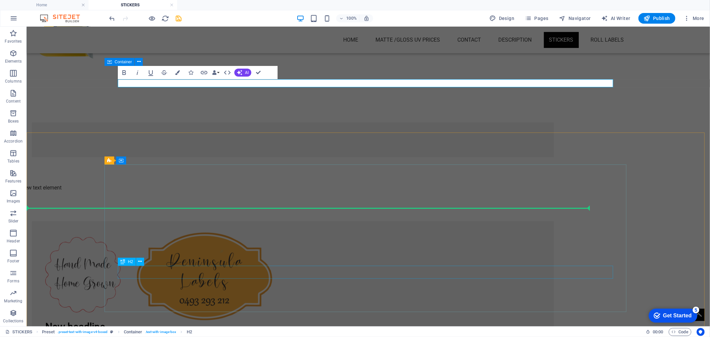
click at [136, 320] on div "New headline" at bounding box center [292, 326] width 495 height 13
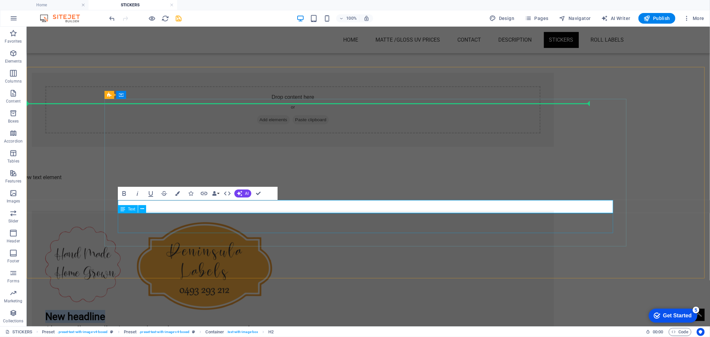
scroll to position [356, 0]
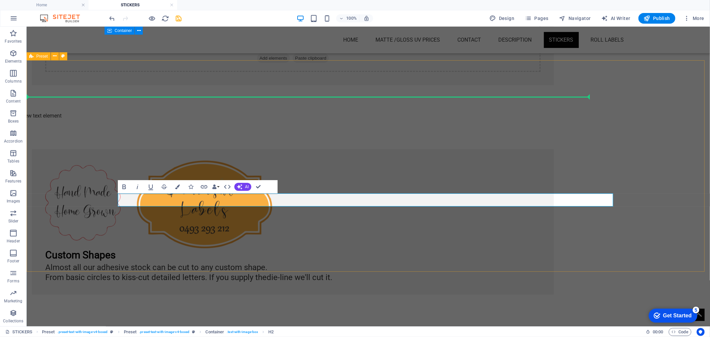
click at [298, 251] on div "Custom Shapes Almost all our adhesive stock can be cut to any custom shape. Fro…" at bounding box center [368, 221] width 684 height 209
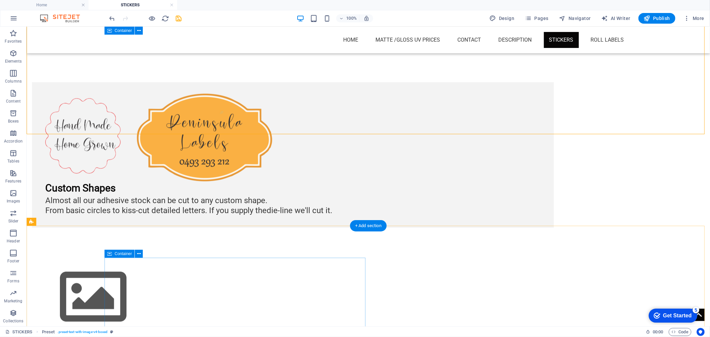
scroll to position [504, 0]
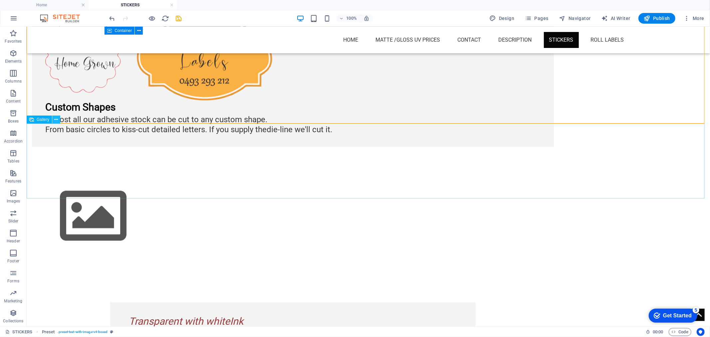
click at [55, 118] on icon at bounding box center [57, 119] width 4 height 7
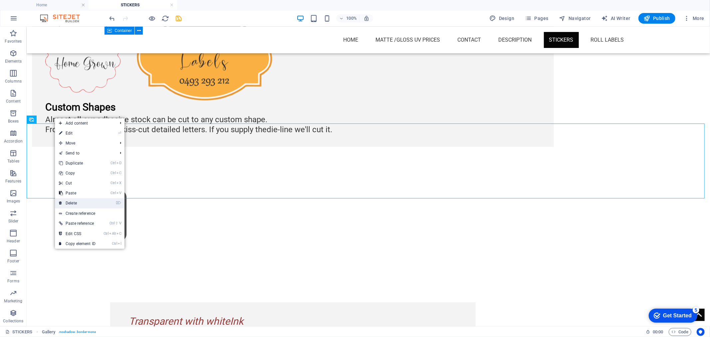
click at [61, 200] on icon at bounding box center [60, 203] width 3 height 10
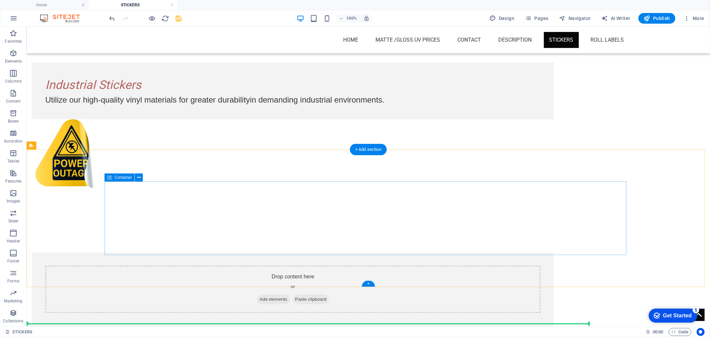
scroll to position [97, 0]
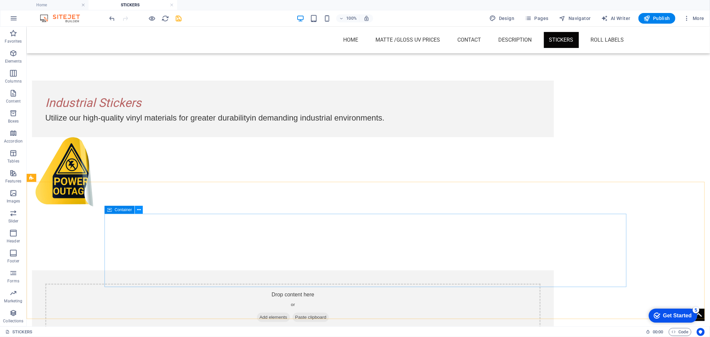
click at [139, 211] on icon at bounding box center [139, 209] width 4 height 7
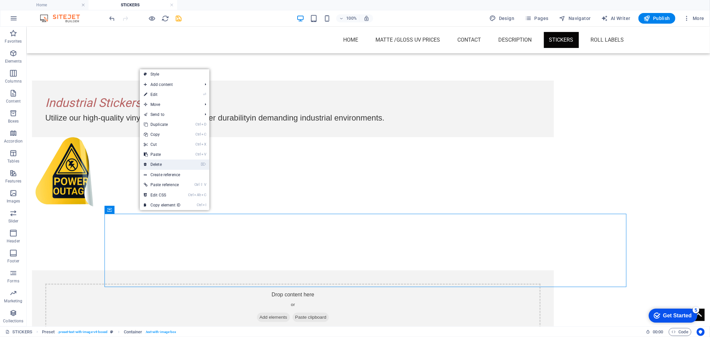
click at [160, 163] on link "⌦ Delete" at bounding box center [162, 164] width 45 height 10
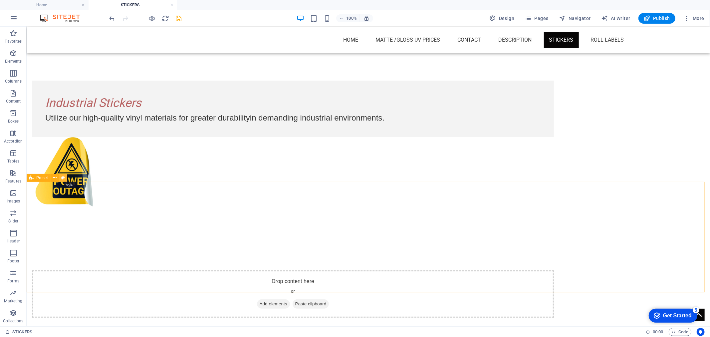
click at [60, 176] on button at bounding box center [63, 178] width 8 height 8
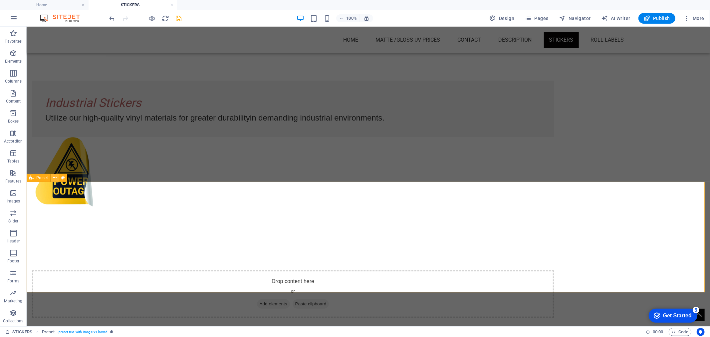
click at [55, 178] on icon at bounding box center [55, 177] width 4 height 7
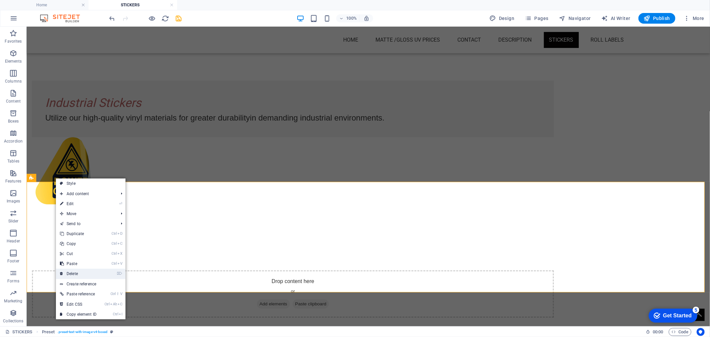
drag, startPoint x: 75, startPoint y: 273, endPoint x: 78, endPoint y: 247, distance: 26.1
click at [75, 273] on link "⌦ Delete" at bounding box center [78, 274] width 45 height 10
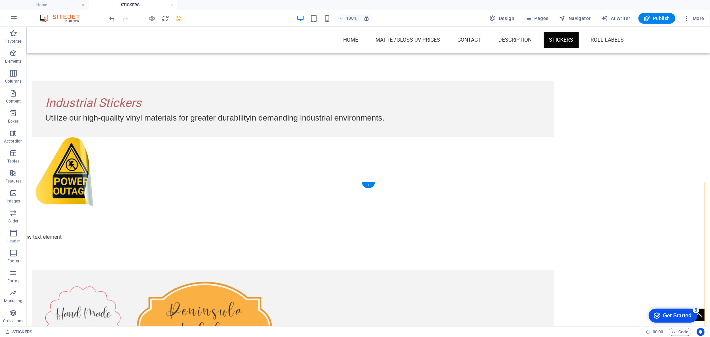
click at [370, 185] on div "+" at bounding box center [368, 185] width 13 height 6
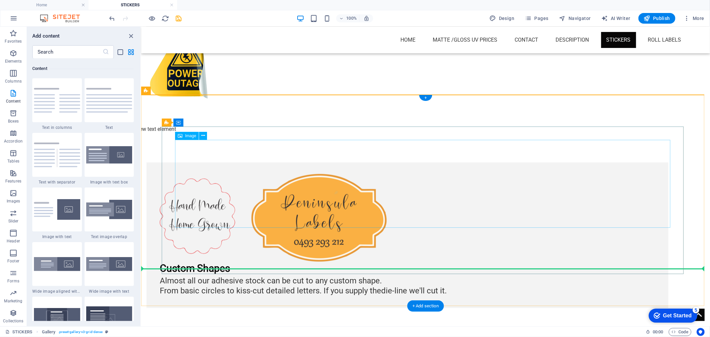
scroll to position [208, 0]
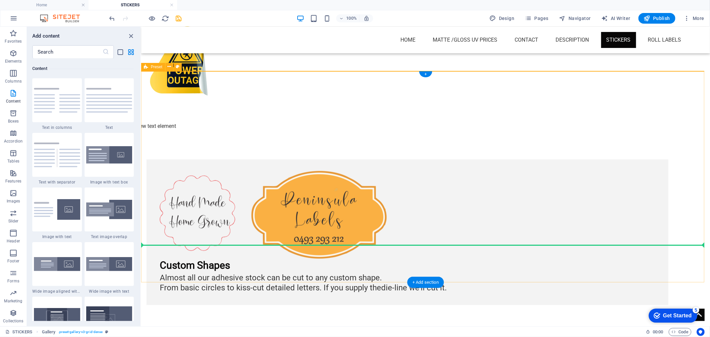
click at [336, 253] on div "Custom Shapes Almost all our adhesive stock can be cut to any custom shape. Fro…" at bounding box center [425, 231] width 569 height 209
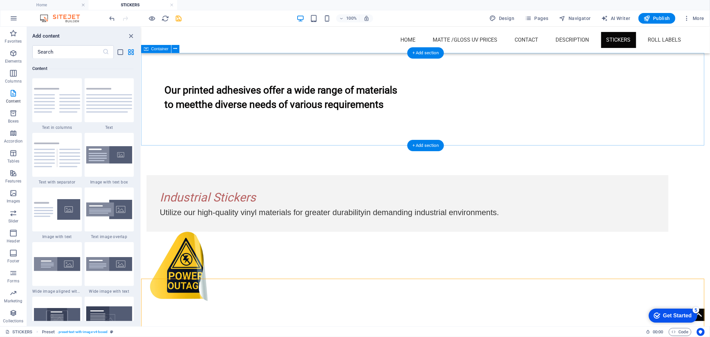
scroll to position [0, 0]
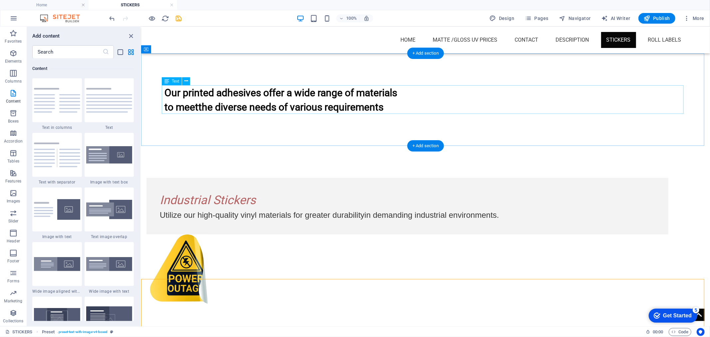
click at [394, 94] on div "Our printed adhesives offer a wide range of materials to meet the diverse needs…" at bounding box center [425, 99] width 522 height 29
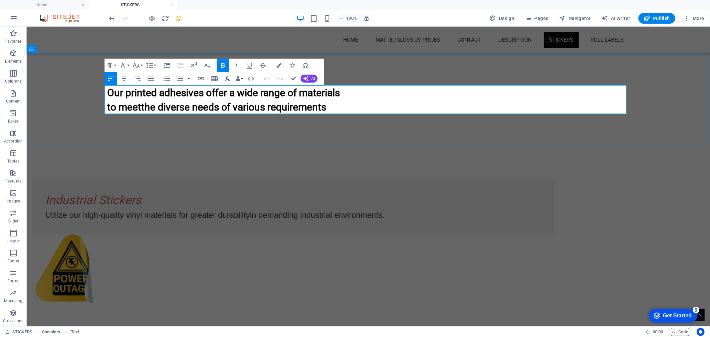
click at [390, 92] on h1 "Our printed adhesives offer a wide range of materials" at bounding box center [368, 92] width 522 height 14
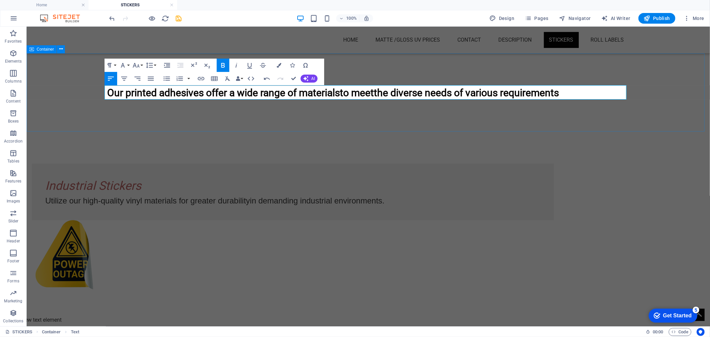
click at [366, 112] on div "Our printed adhesives offer a wide range of materials to meet the diverse needs…" at bounding box center [368, 92] width 684 height 78
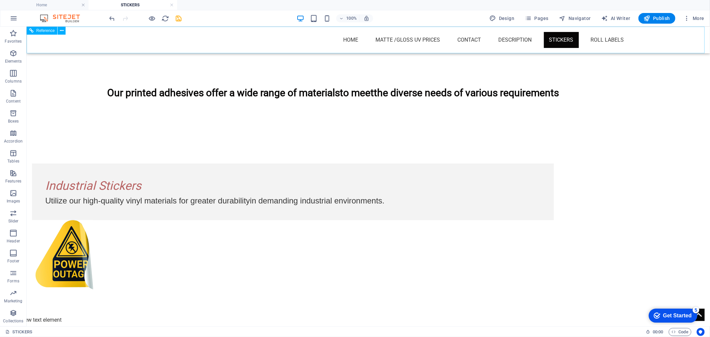
click at [614, 40] on nav "Home Matte /Gloss UV Prices Matt / Gloss laminate prices Contact Description ST…" at bounding box center [368, 40] width 522 height 16
click at [543, 17] on span "Pages" at bounding box center [536, 18] width 23 height 7
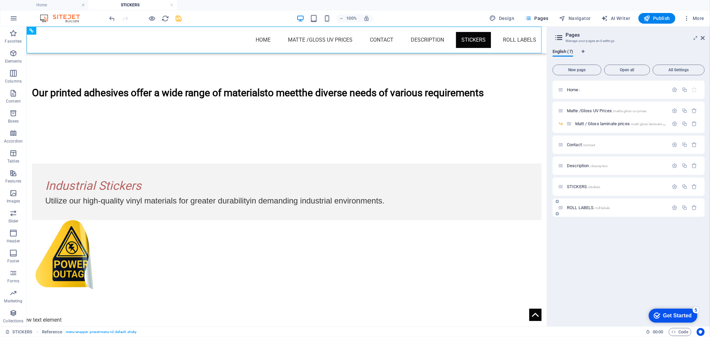
click at [586, 204] on div "ROLL LABELS /roll-labels" at bounding box center [613, 208] width 111 height 8
click at [580, 207] on span "ROLL LABELS /roll-labels" at bounding box center [588, 207] width 43 height 5
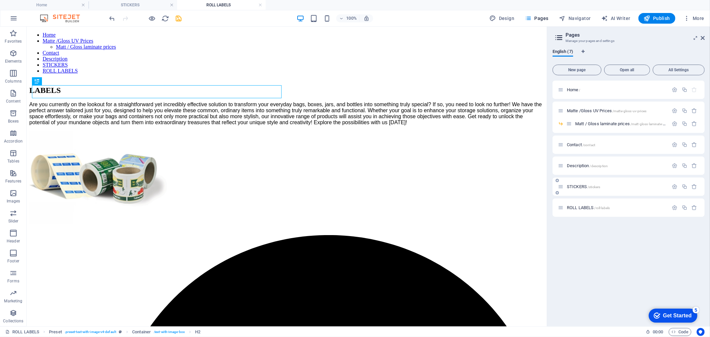
click at [578, 184] on div "STICKERS /stickers" at bounding box center [613, 187] width 111 height 8
click at [573, 187] on span "STICKERS /stickers" at bounding box center [583, 186] width 33 height 5
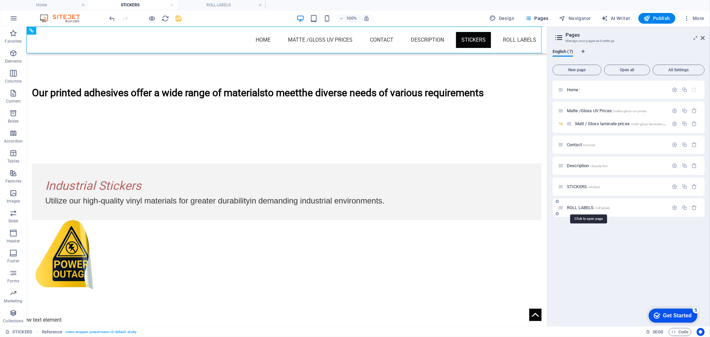
click at [591, 208] on span "ROLL LABELS /roll-labels" at bounding box center [588, 207] width 43 height 5
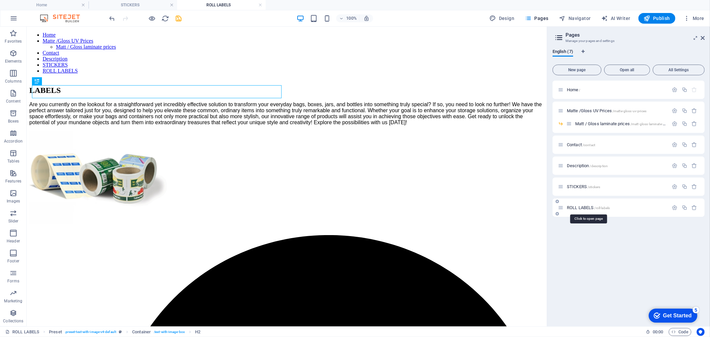
click at [590, 208] on span "ROLL LABELS /roll-labels" at bounding box center [588, 207] width 43 height 5
click at [693, 206] on icon "button" at bounding box center [695, 208] width 6 height 6
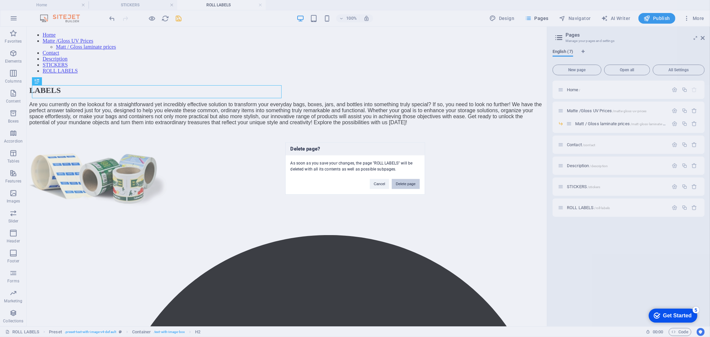
click at [401, 185] on button "Delete page" at bounding box center [406, 184] width 28 height 10
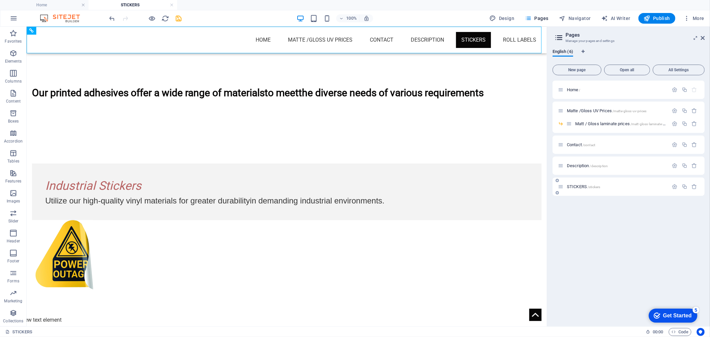
click at [587, 187] on span "STICKERS /stickers" at bounding box center [583, 186] width 33 height 5
click at [677, 187] on icon "button" at bounding box center [675, 187] width 6 height 6
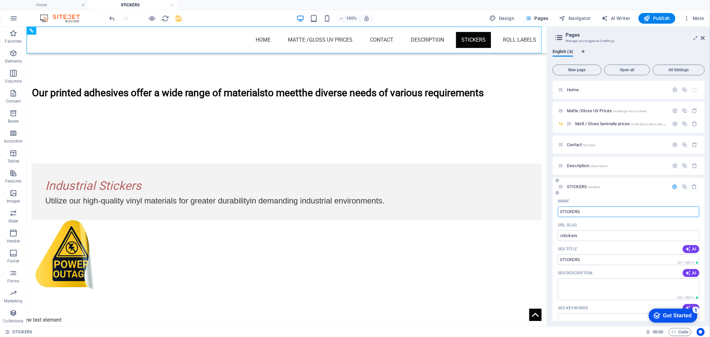
drag, startPoint x: 613, startPoint y: 211, endPoint x: 556, endPoint y: 213, distance: 57.3
click at [556, 213] on div "Name STICKERS ​ URL SLUG /stickers ​ SEO Title AI STICKERS ​ 331 / 580 Px SEO D…" at bounding box center [629, 330] width 152 height 268
type input "Ro"
type input "/r"
type input "R"
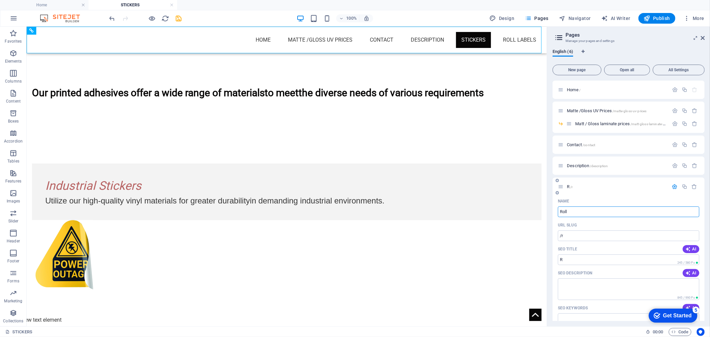
type input "Roll"
type input "/roll"
type input "Roll"
type input "Roll La"
type input "/roll-l"
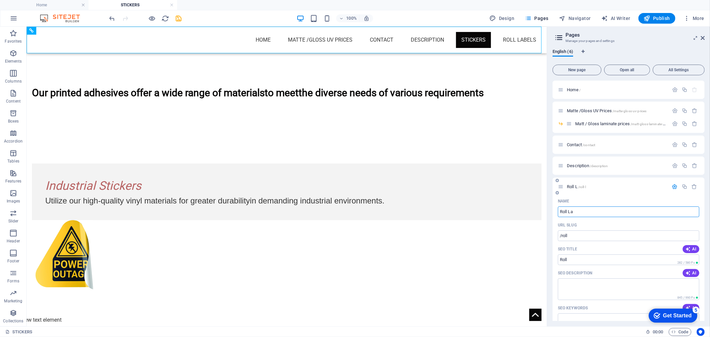
type input "Roll L"
type input "Roll Labe"
type input "/roll-lab"
type input "Roll Lab"
type input "Roll Labels"
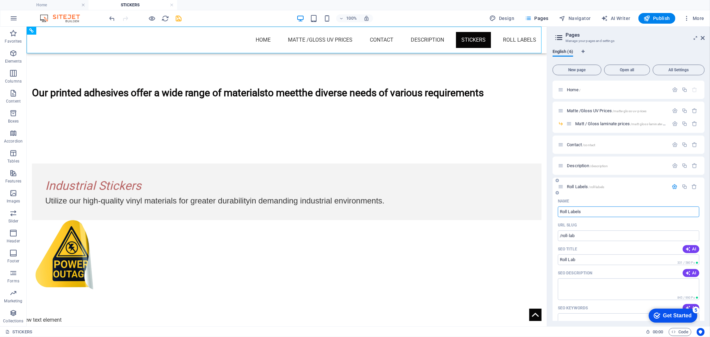
type input "/roll-labels"
type input "Roll Labels"
click at [451, 262] on div "Industrial Stickers Utilize our high-quality vinyl materials for greater durabi…" at bounding box center [286, 226] width 520 height 190
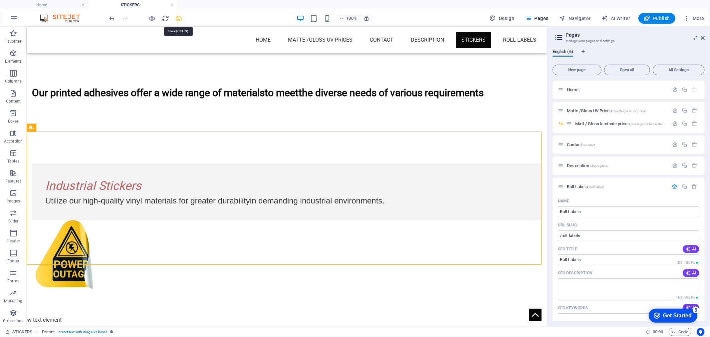
click at [177, 17] on icon "save" at bounding box center [179, 19] width 8 height 8
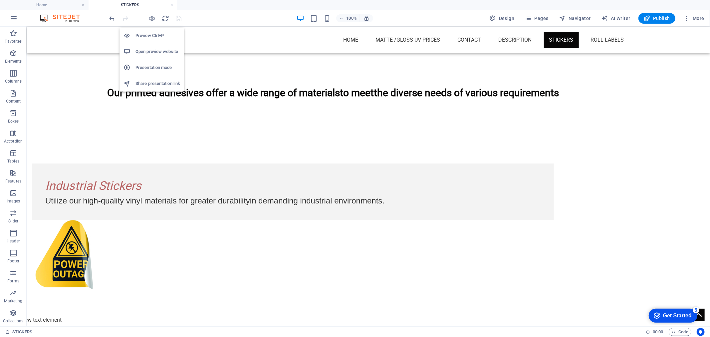
click at [151, 51] on h6 "Open preview website" at bounding box center [158, 52] width 45 height 8
click at [152, 19] on icon "button" at bounding box center [153, 19] width 8 height 8
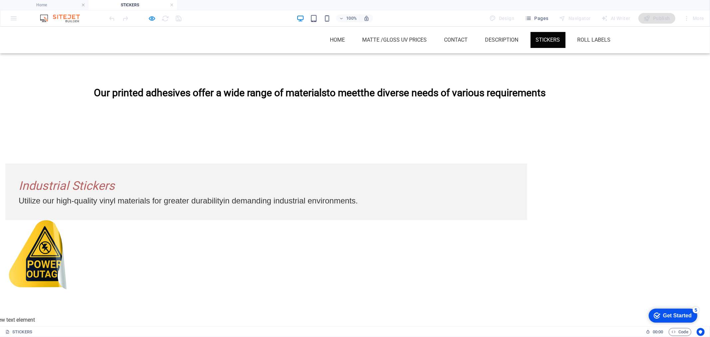
click at [303, 105] on div "Our printed adhesives offer a wide range of materials to meet the diverse needs…" at bounding box center [355, 92] width 710 height 78
click at [304, 99] on h1 "Our printed adhesives offer a wide range of materials to meet the diverse needs…" at bounding box center [355, 92] width 522 height 14
drag, startPoint x: 300, startPoint y: 109, endPoint x: 290, endPoint y: 104, distance: 10.6
click at [299, 109] on div "Our printed adhesives offer a wide range of materials to meet the diverse needs…" at bounding box center [355, 92] width 710 height 78
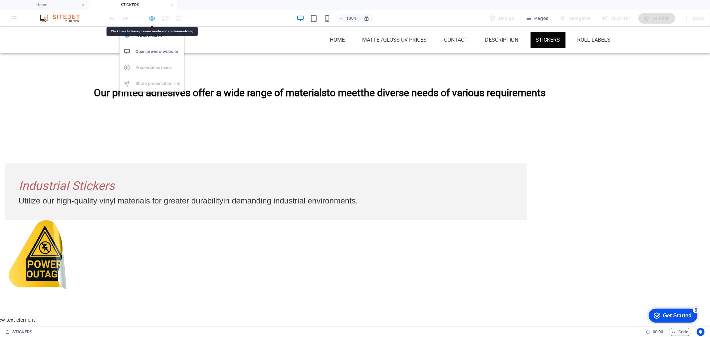
click at [153, 15] on icon "button" at bounding box center [153, 19] width 8 height 8
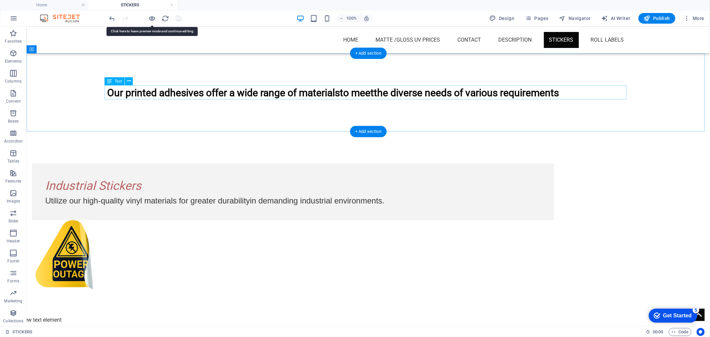
click at [255, 98] on div "Our printed adhesives offer a wide range of materials to meet the diverse needs…" at bounding box center [368, 92] width 522 height 14
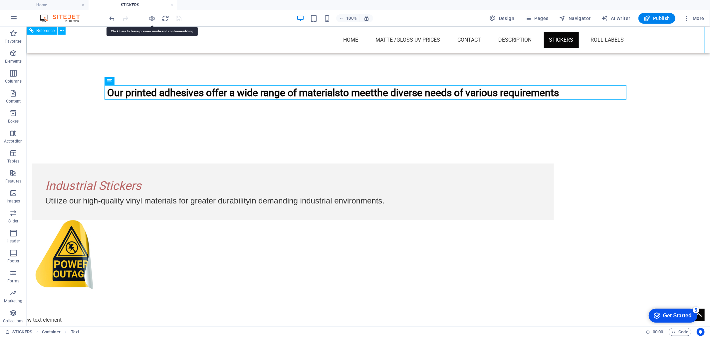
click at [605, 39] on nav "Home Matte /Gloss UV Prices Matt / Gloss laminate prices Contact Description ST…" at bounding box center [368, 40] width 522 height 16
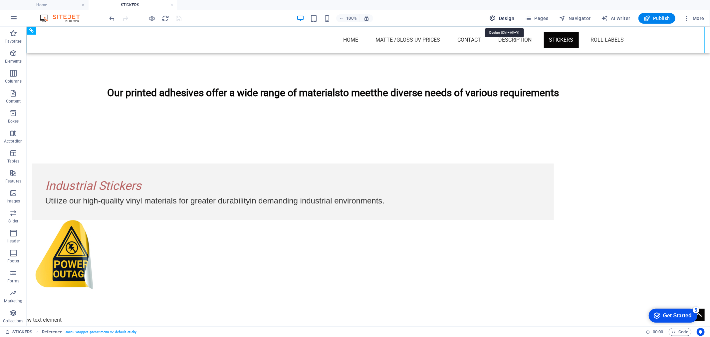
click at [504, 17] on span "Design" at bounding box center [502, 18] width 25 height 7
select select "px"
select select "500"
select select "px"
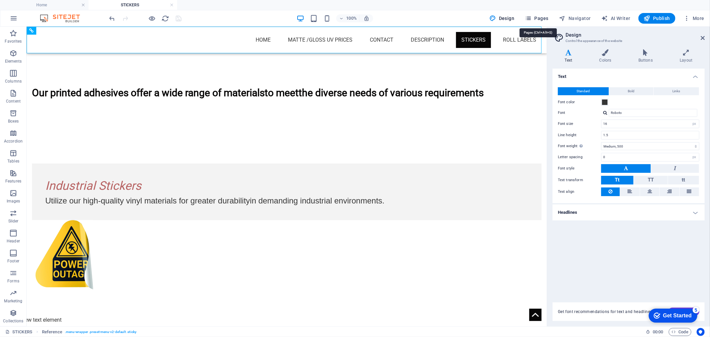
click at [547, 17] on span "Pages" at bounding box center [536, 18] width 23 height 7
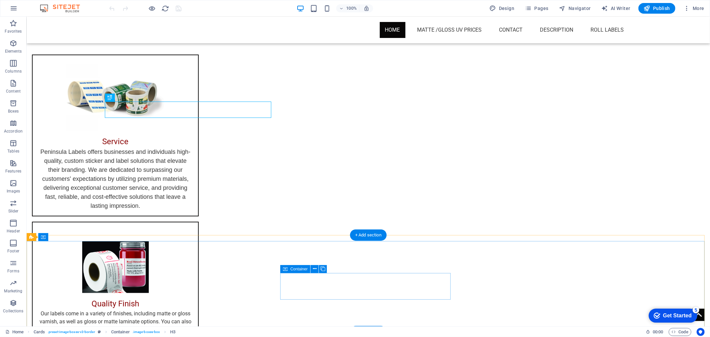
scroll to position [372, 0]
